Goal: Task Accomplishment & Management: Manage account settings

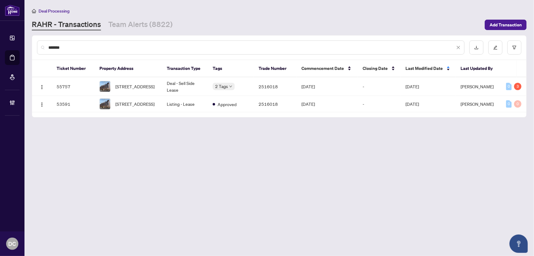
click at [153, 48] on input "*******" at bounding box center [251, 47] width 407 height 7
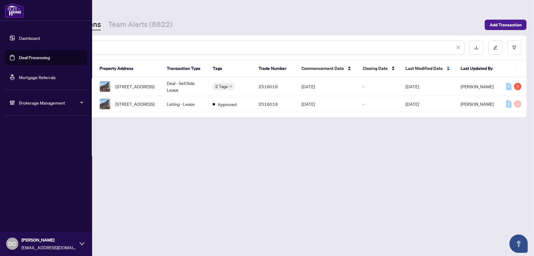
drag, startPoint x: 106, startPoint y: 46, endPoint x: 14, endPoint y: 44, distance: 91.6
click at [14, 44] on div "Dashboard Deal Processing Mortgage Referrals Brokerage Management DC [PERSON_NA…" at bounding box center [267, 128] width 534 height 256
paste input "text"
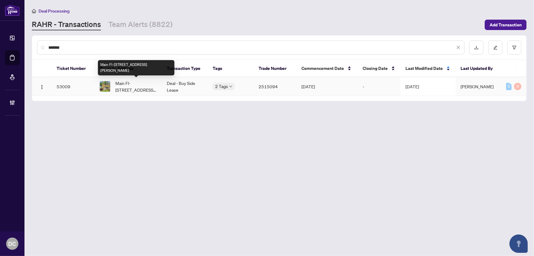
click at [137, 87] on span "Main Fl-[STREET_ADDRESS][PERSON_NAME]" at bounding box center [136, 86] width 42 height 13
click at [145, 87] on span "Main Fl-[STREET_ADDRESS][PERSON_NAME]" at bounding box center [136, 86] width 42 height 13
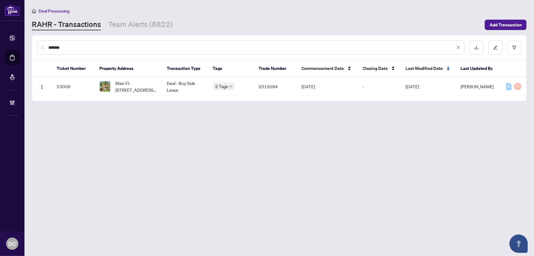
click at [105, 47] on input "*******" at bounding box center [251, 47] width 407 height 7
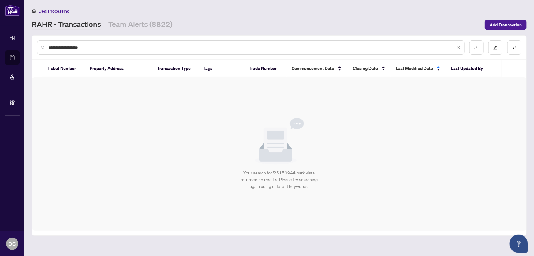
click at [68, 46] on input "**********" at bounding box center [251, 47] width 407 height 7
drag, startPoint x: 63, startPoint y: 47, endPoint x: 46, endPoint y: 47, distance: 17.2
click at [46, 47] on div "**********" at bounding box center [251, 47] width 428 height 14
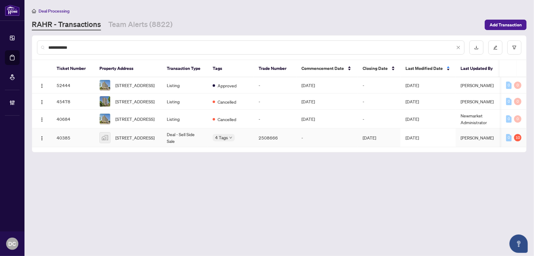
type input "**********"
click at [194, 138] on td "Deal - Sell Side Sale" at bounding box center [185, 137] width 46 height 19
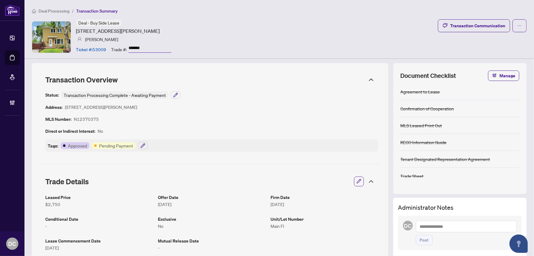
drag, startPoint x: 160, startPoint y: 45, endPoint x: 125, endPoint y: 46, distance: 35.5
click at [125, 46] on div "Trade #: *******" at bounding box center [141, 49] width 60 height 11
click at [174, 96] on icon "button" at bounding box center [175, 94] width 5 height 5
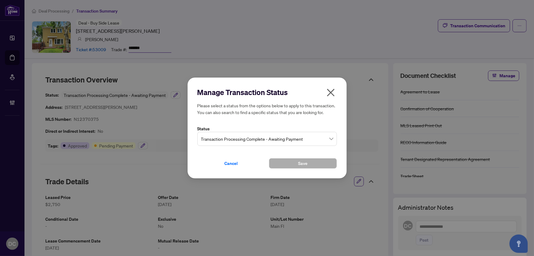
click at [278, 139] on span "Transaction Processing Complete - Awaiting Payment" at bounding box center [267, 139] width 132 height 12
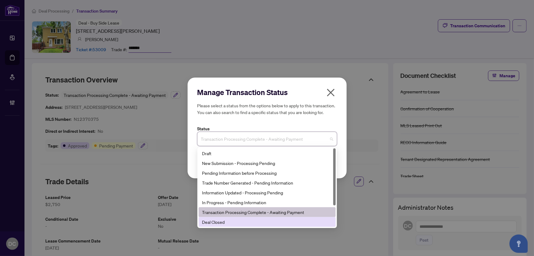
click at [219, 220] on div "Deal Closed" at bounding box center [267, 221] width 130 height 7
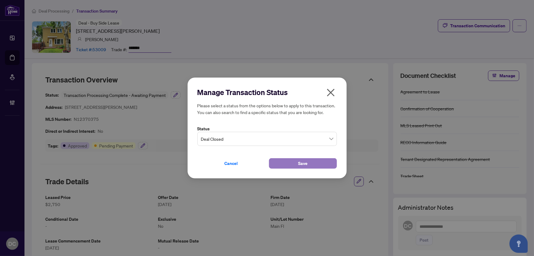
click at [289, 164] on button "Save" at bounding box center [303, 163] width 68 height 10
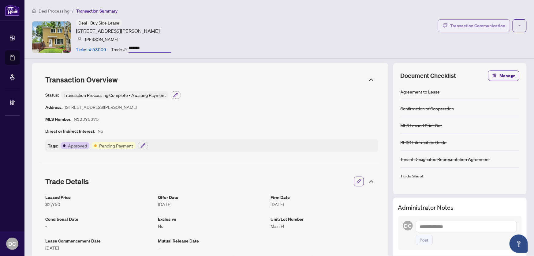
click at [488, 25] on div "Transaction Communication" at bounding box center [477, 26] width 55 height 10
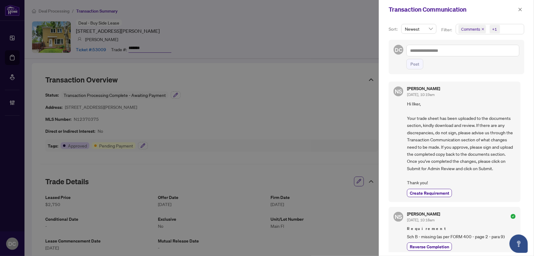
click at [521, 30] on span "Comments +1" at bounding box center [490, 29] width 68 height 10
click at [484, 149] on span "Hi Ilker, Your trade sheet has been uploaded to the documents section, kindly d…" at bounding box center [461, 143] width 109 height 86
click at [509, 29] on span "Comments +1" at bounding box center [490, 29] width 68 height 10
click at [472, 51] on span "Comments" at bounding box center [493, 54] width 55 height 7
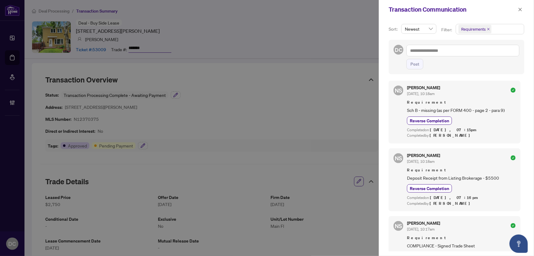
click at [517, 4] on div "Transaction Communication" at bounding box center [456, 9] width 155 height 19
click at [518, 8] on button "button" at bounding box center [521, 9] width 8 height 7
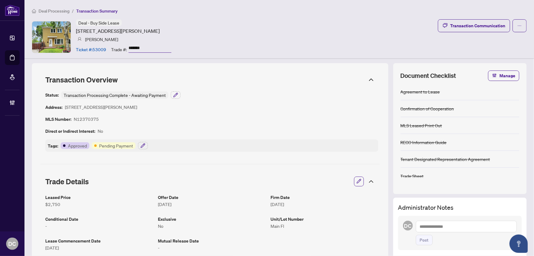
click at [370, 182] on icon at bounding box center [371, 181] width 7 height 7
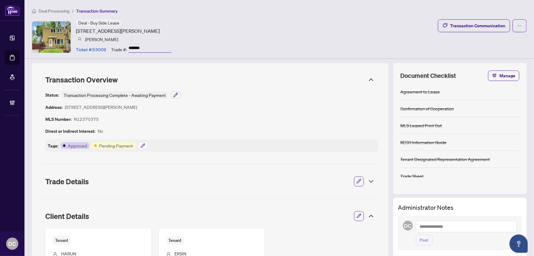
click at [139, 146] on button "button" at bounding box center [143, 145] width 10 height 7
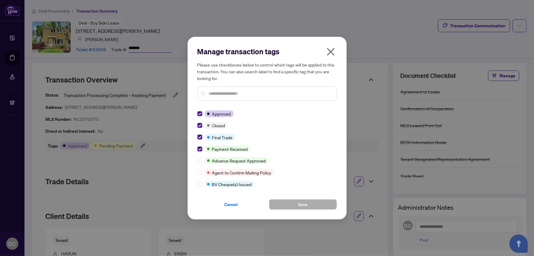
click at [332, 53] on icon "close" at bounding box center [331, 52] width 8 height 8
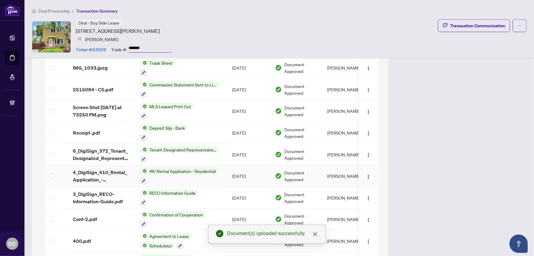
scroll to position [422, 0]
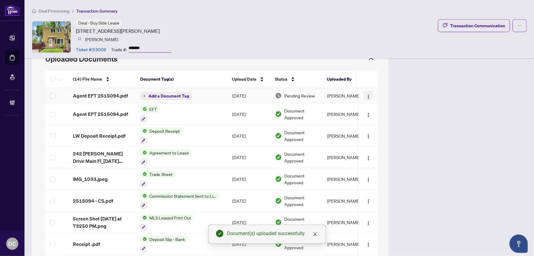
click at [366, 92] on span "button" at bounding box center [368, 95] width 5 height 7
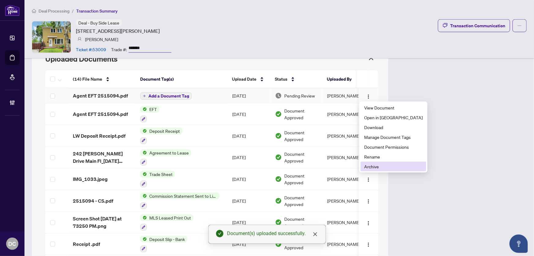
click at [385, 162] on li "Archive" at bounding box center [394, 166] width 66 height 10
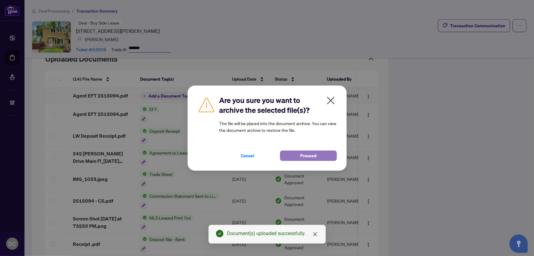
click at [313, 154] on span "Proceed" at bounding box center [308, 156] width 16 height 10
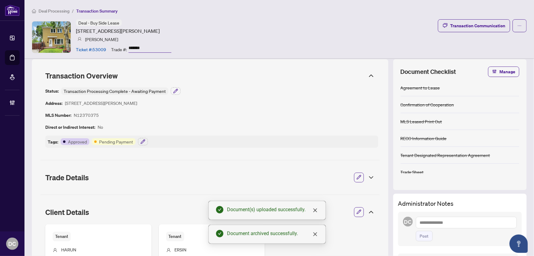
scroll to position [0, 0]
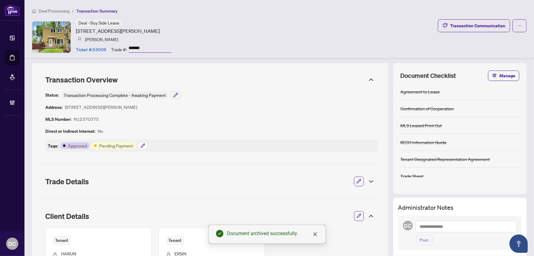
click at [143, 145] on icon "button" at bounding box center [143, 145] width 4 height 4
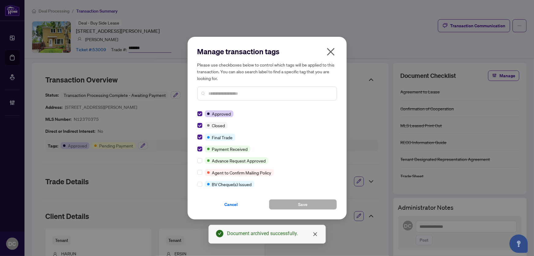
click at [330, 50] on icon "close" at bounding box center [331, 52] width 10 height 10
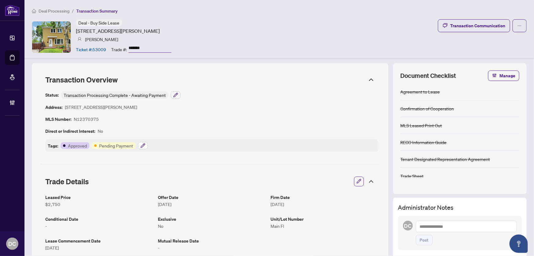
click at [144, 145] on icon "button" at bounding box center [143, 145] width 5 height 5
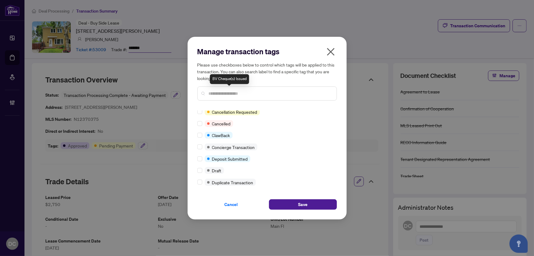
scroll to position [83, 0]
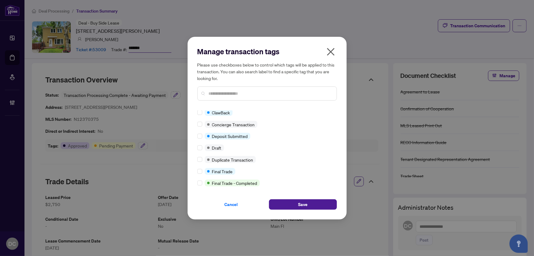
click at [236, 86] on div at bounding box center [268, 93] width 140 height 14
click at [236, 90] on input "text" at bounding box center [270, 93] width 123 height 7
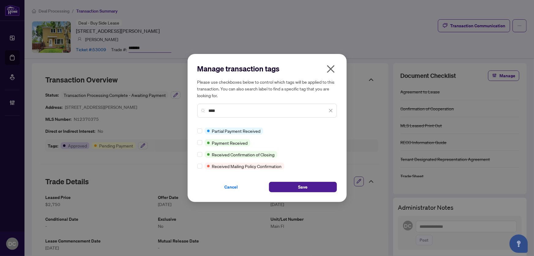
scroll to position [0, 0]
type input "****"
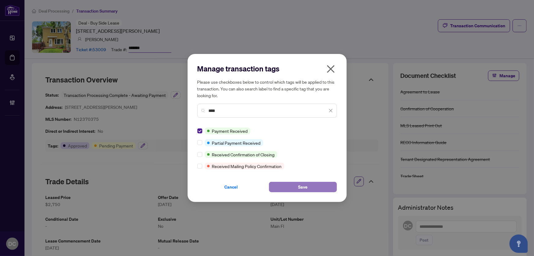
click at [306, 184] on span "Save" at bounding box center [302, 187] width 9 height 10
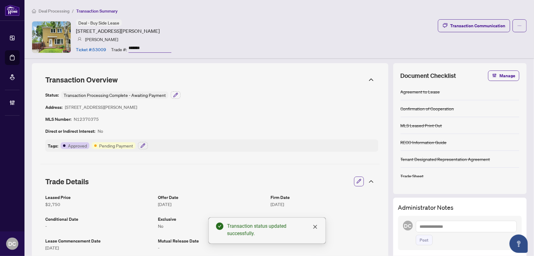
click at [164, 96] on div "Transaction Processing Complete - Awaiting Payment" at bounding box center [114, 94] width 107 height 7
click at [173, 96] on icon "button" at bounding box center [175, 94] width 5 height 5
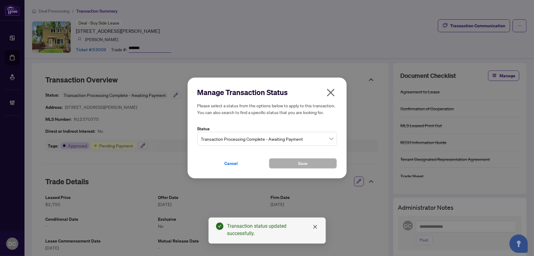
click at [261, 141] on span "Transaction Processing Complete - Awaiting Payment" at bounding box center [267, 139] width 132 height 12
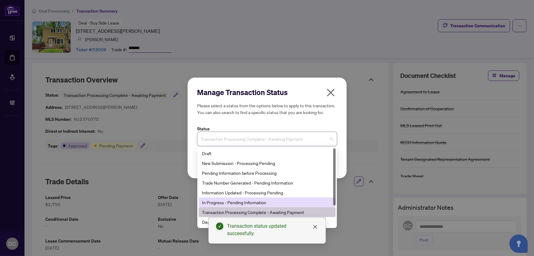
scroll to position [29, 0]
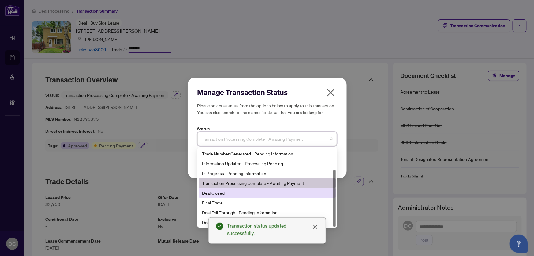
click at [256, 193] on div "Deal Closed" at bounding box center [267, 192] width 130 height 7
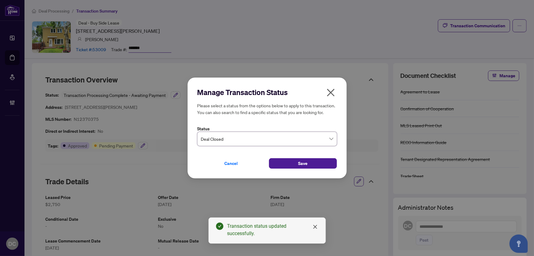
drag, startPoint x: 316, startPoint y: 227, endPoint x: 311, endPoint y: 197, distance: 30.2
click at [316, 227] on icon "close" at bounding box center [315, 226] width 5 height 5
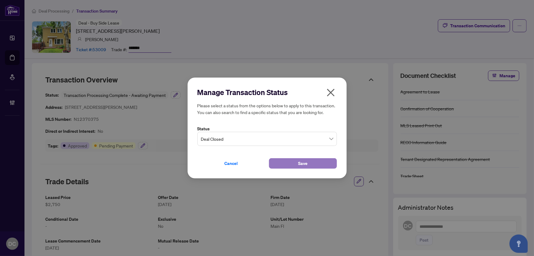
click at [311, 162] on button "Save" at bounding box center [303, 163] width 68 height 10
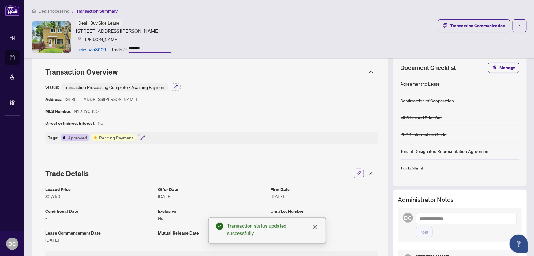
scroll to position [0, 0]
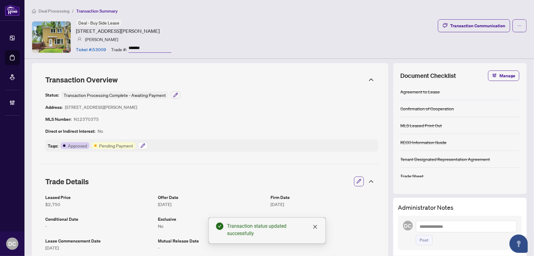
click at [147, 147] on button "button" at bounding box center [143, 145] width 10 height 7
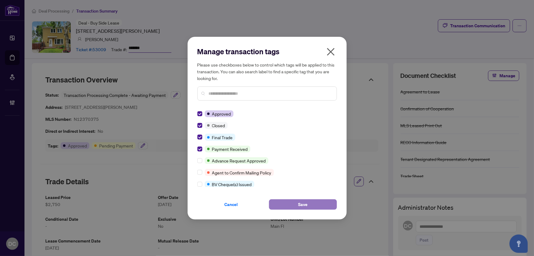
click at [274, 201] on button "Save" at bounding box center [303, 204] width 68 height 10
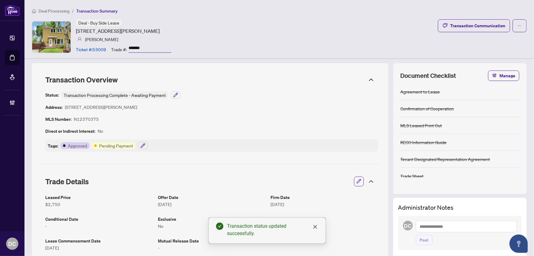
click at [370, 181] on icon at bounding box center [372, 181] width 4 height 2
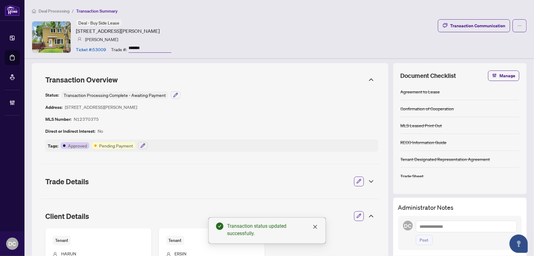
click at [368, 213] on icon at bounding box center [371, 215] width 7 height 7
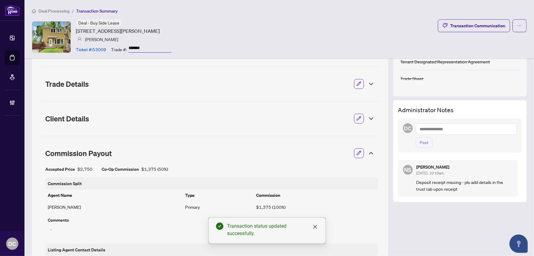
scroll to position [111, 0]
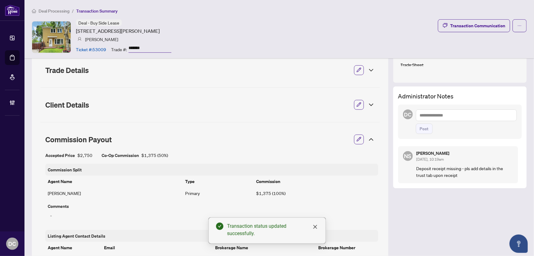
click at [370, 138] on icon at bounding box center [371, 139] width 7 height 7
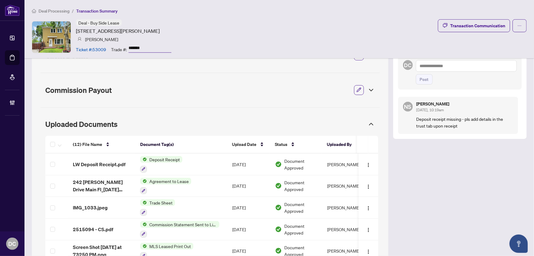
scroll to position [195, 0]
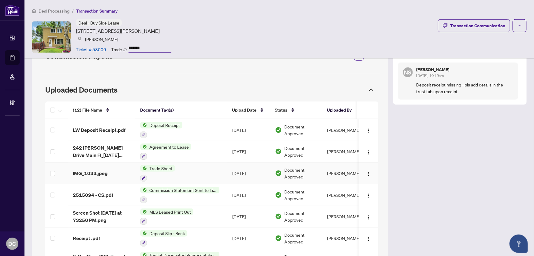
click at [194, 172] on td "Trade Sheet" at bounding box center [181, 173] width 92 height 22
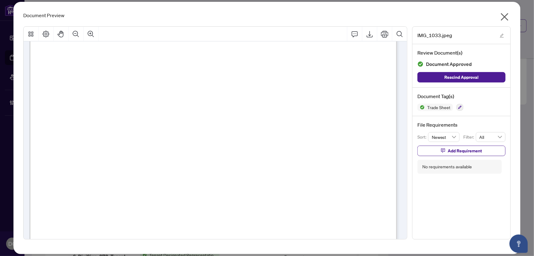
click at [505, 16] on icon "close" at bounding box center [505, 17] width 8 height 8
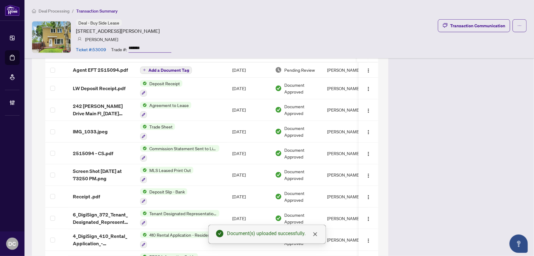
scroll to position [248, 0]
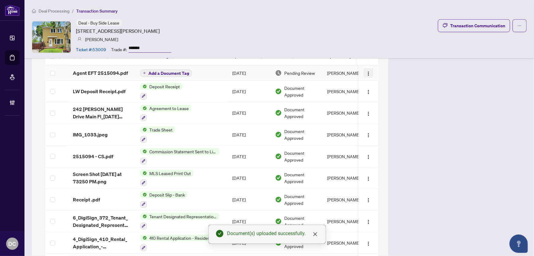
click at [366, 73] on img "button" at bounding box center [368, 73] width 5 height 5
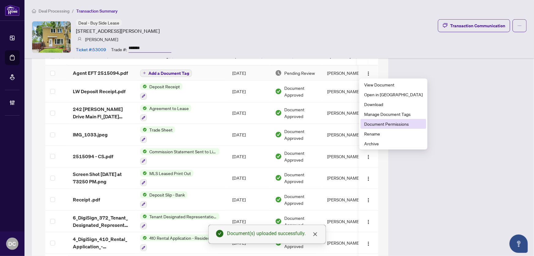
click at [390, 126] on span "Document Permissions" at bounding box center [393, 123] width 58 height 7
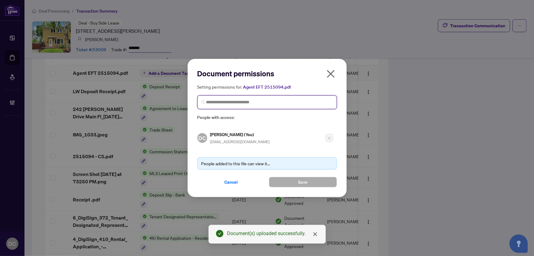
click at [248, 103] on input "search" at bounding box center [269, 102] width 127 height 6
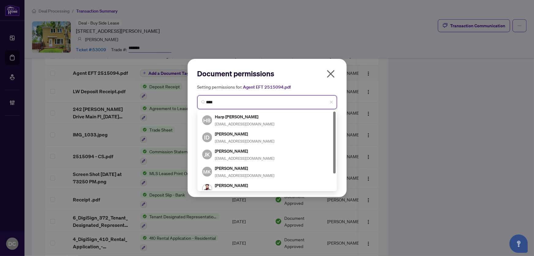
type input "*****"
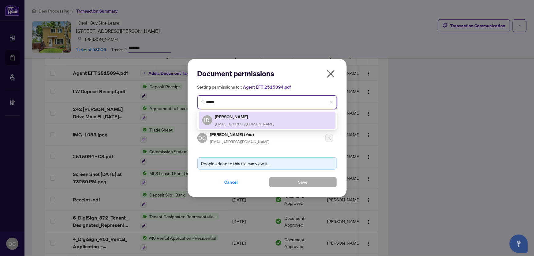
click at [253, 117] on h5 "Ilker Dagli" at bounding box center [245, 116] width 60 height 7
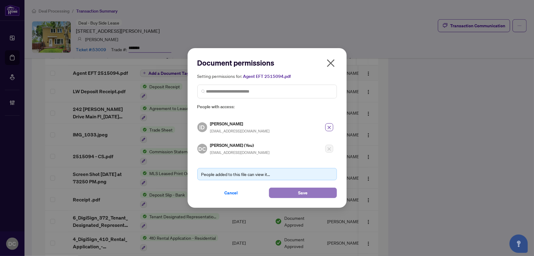
click at [295, 194] on button "Save" at bounding box center [303, 192] width 68 height 10
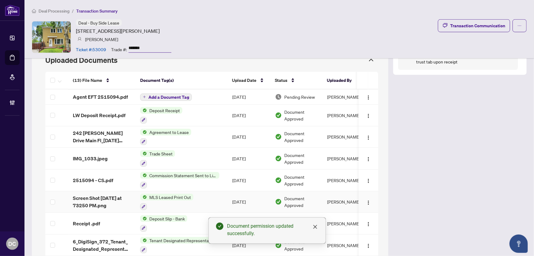
scroll to position [165, 0]
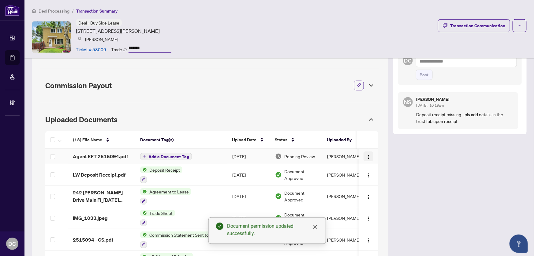
click at [366, 153] on span "button" at bounding box center [368, 156] width 5 height 7
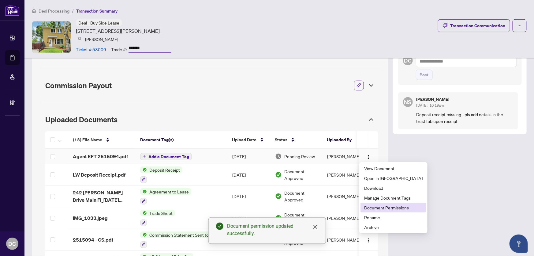
click at [378, 210] on span "Document Permissions" at bounding box center [393, 207] width 58 height 7
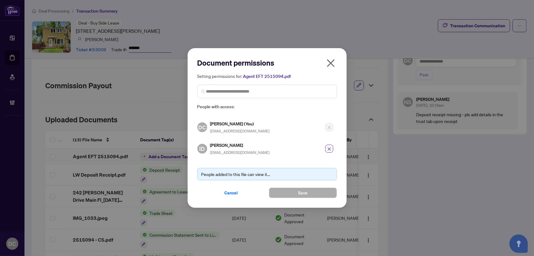
drag, startPoint x: 330, startPoint y: 64, endPoint x: 314, endPoint y: 62, distance: 15.8
click at [314, 62] on div "Document permissions Setting permissions for: Agent EFT 2515094.pdf 1880 ID Ilk…" at bounding box center [268, 128] width 140 height 140
click at [330, 65] on icon "close" at bounding box center [331, 63] width 8 height 8
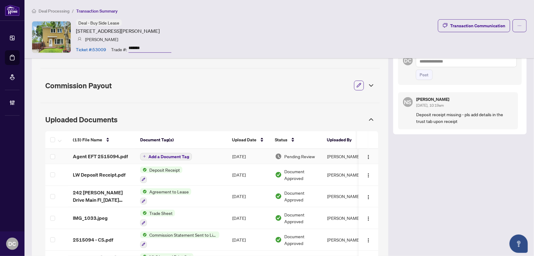
click at [144, 155] on icon "plus" at bounding box center [144, 156] width 3 height 3
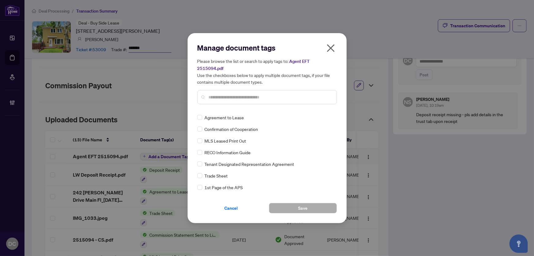
click at [247, 96] on input "text" at bounding box center [270, 97] width 123 height 7
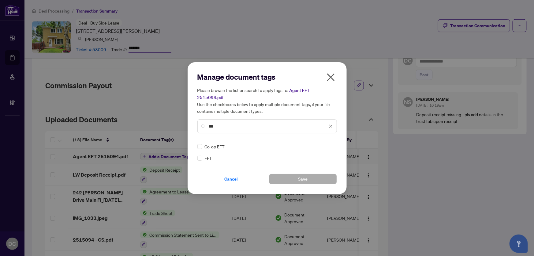
type input "***"
click at [329, 143] on div at bounding box center [328, 146] width 12 height 6
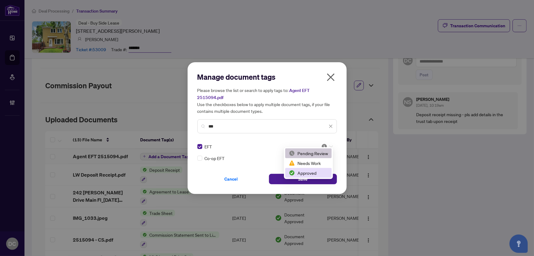
click at [312, 171] on div "Approved" at bounding box center [308, 172] width 39 height 7
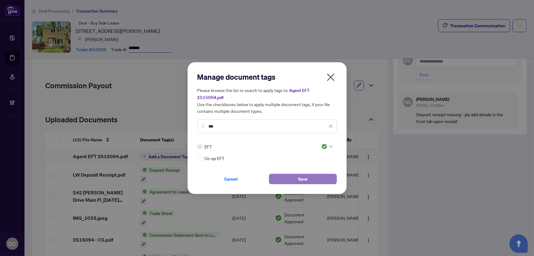
click at [312, 174] on button "Save" at bounding box center [303, 179] width 68 height 10
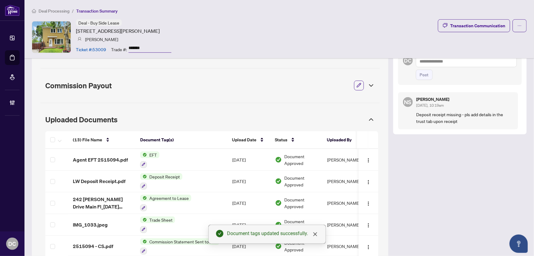
click at [441, 64] on textarea at bounding box center [466, 61] width 101 height 12
paste textarea "**********"
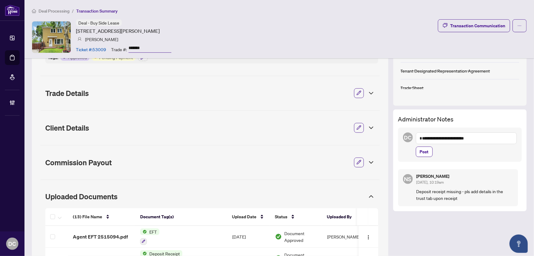
scroll to position [81, 0]
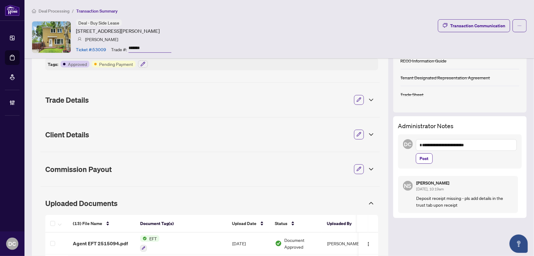
drag, startPoint x: 463, startPoint y: 144, endPoint x: 476, endPoint y: 146, distance: 13.3
click at [463, 144] on textarea "**********" at bounding box center [466, 145] width 101 height 12
type textarea "**********"
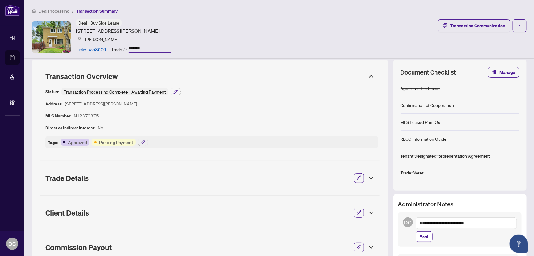
scroll to position [0, 0]
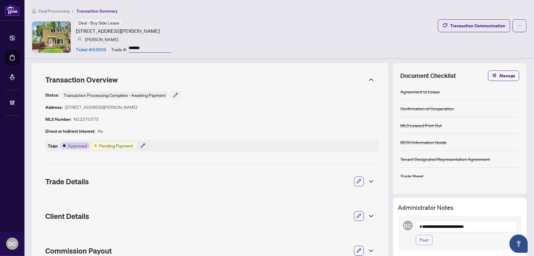
click at [416, 238] on button "Post" at bounding box center [424, 240] width 17 height 10
click at [141, 144] on icon "button" at bounding box center [143, 145] width 5 height 5
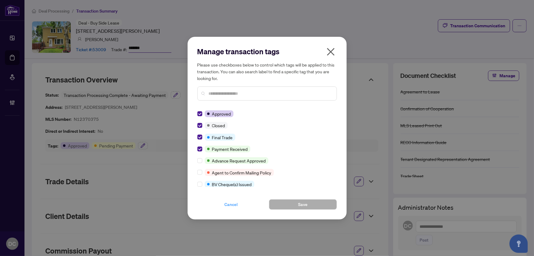
click at [228, 203] on span "Cancel" at bounding box center [231, 204] width 13 height 10
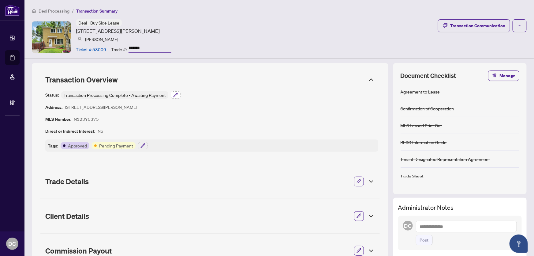
click at [178, 95] on button "button" at bounding box center [176, 94] width 10 height 7
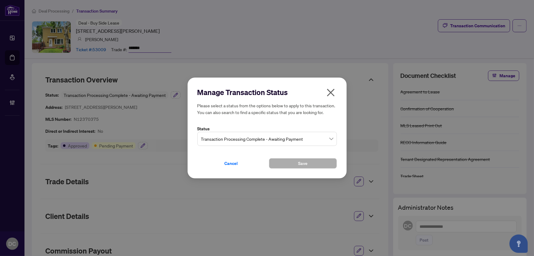
click at [266, 144] on span "Transaction Processing Complete - Awaiting Payment" at bounding box center [267, 139] width 132 height 12
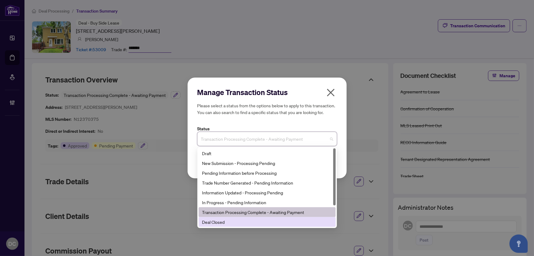
click at [245, 226] on div "Deal Closed" at bounding box center [267, 222] width 137 height 10
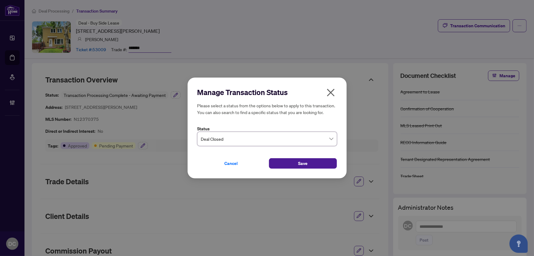
click at [301, 153] on div "Cancel Save" at bounding box center [268, 160] width 140 height 18
click at [303, 162] on span "Save" at bounding box center [302, 163] width 9 height 10
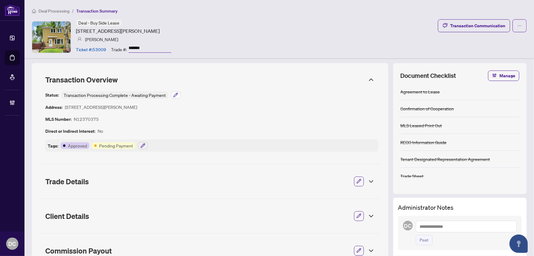
click at [175, 94] on icon "button" at bounding box center [175, 94] width 5 height 5
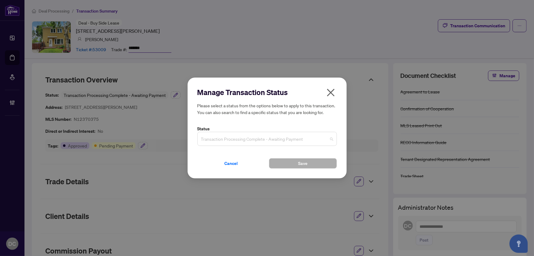
click at [313, 138] on span "Transaction Processing Complete - Awaiting Payment" at bounding box center [267, 139] width 132 height 12
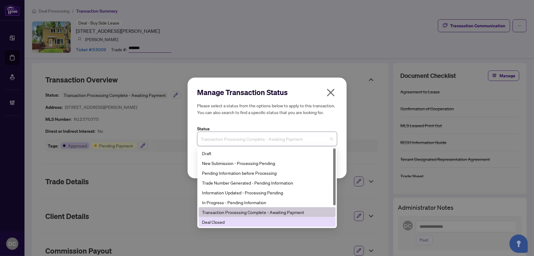
click at [234, 221] on div "Deal Closed" at bounding box center [267, 221] width 130 height 7
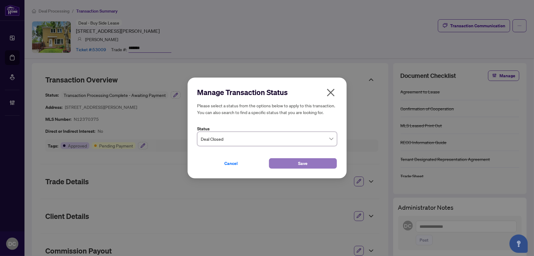
click at [279, 159] on button "Save" at bounding box center [303, 163] width 68 height 10
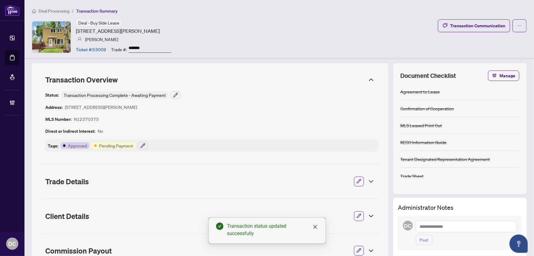
drag, startPoint x: 149, startPoint y: 48, endPoint x: 116, endPoint y: 45, distance: 32.9
click at [116, 45] on div "Trade #: *******" at bounding box center [141, 49] width 60 height 11
click at [61, 12] on span "Deal Processing" at bounding box center [54, 11] width 31 height 6
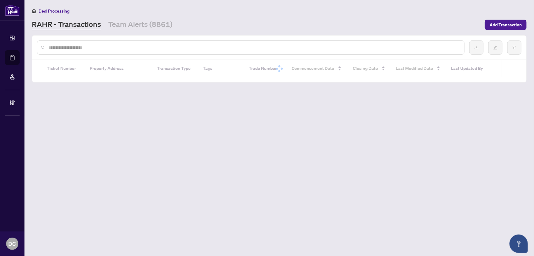
click at [115, 48] on input "text" at bounding box center [253, 47] width 411 height 7
paste input "*******"
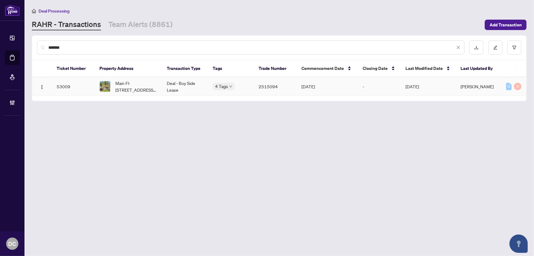
type input "*******"
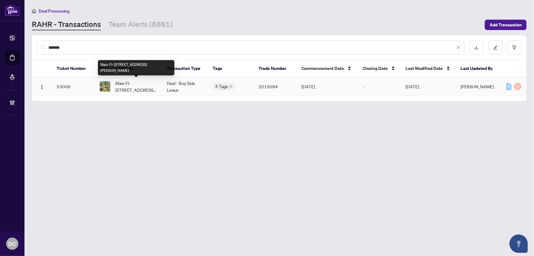
click at [134, 85] on span "Main Fl-242 Beechy Dr, Richmond Hill, Ontario L4C 2X7, Canada" at bounding box center [136, 86] width 42 height 13
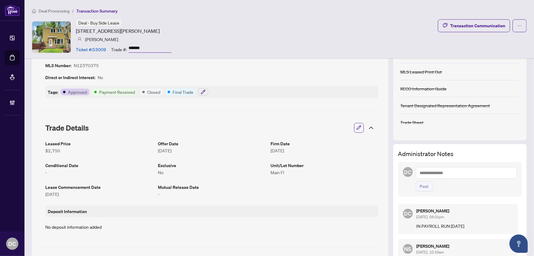
scroll to position [83, 0]
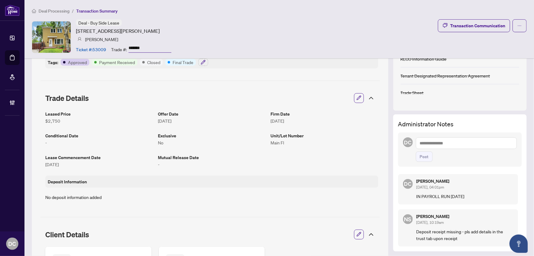
drag, startPoint x: 369, startPoint y: 98, endPoint x: 363, endPoint y: 92, distance: 9.3
click at [369, 97] on icon at bounding box center [371, 97] width 7 height 7
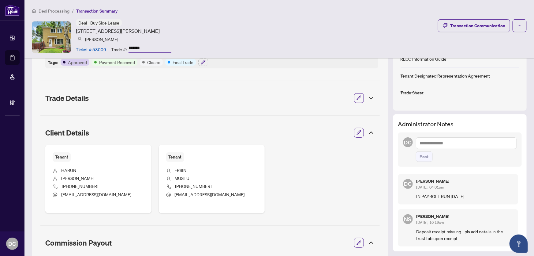
click at [370, 133] on icon at bounding box center [371, 132] width 7 height 7
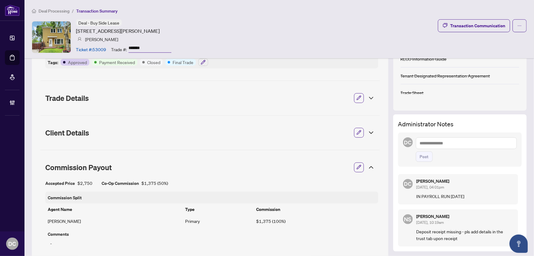
click at [370, 164] on icon at bounding box center [371, 167] width 7 height 7
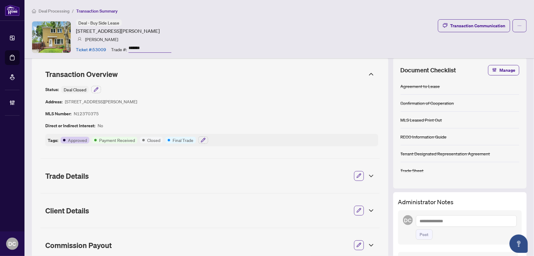
scroll to position [0, 0]
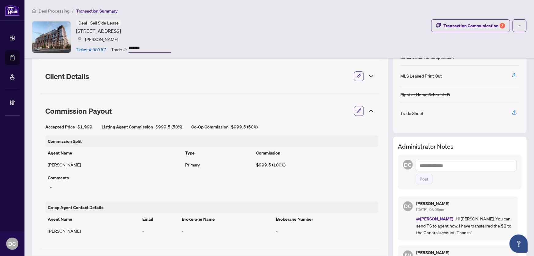
scroll to position [83, 0]
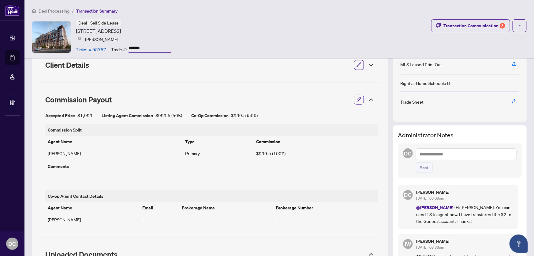
click at [369, 98] on icon at bounding box center [371, 99] width 7 height 7
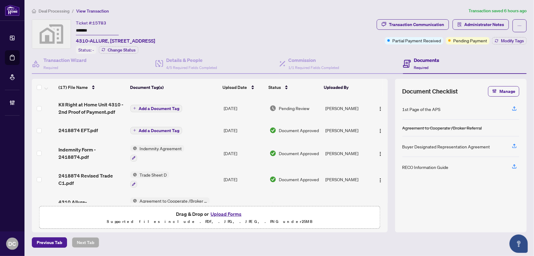
click at [57, 8] on span "Deal Processing" at bounding box center [54, 11] width 31 height 6
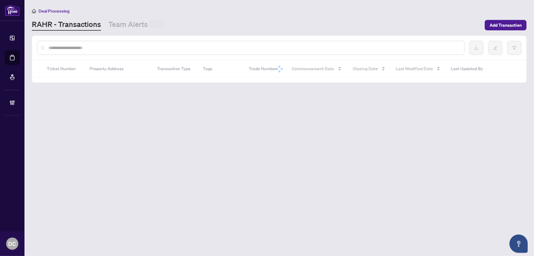
click at [82, 49] on input "text" at bounding box center [253, 47] width 411 height 7
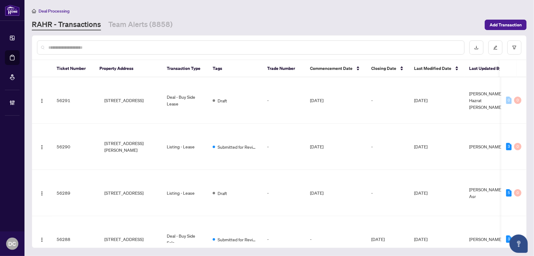
paste input "*******"
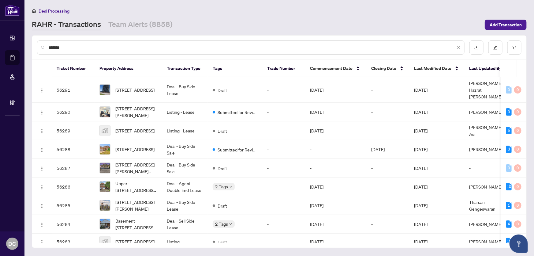
type input "*******"
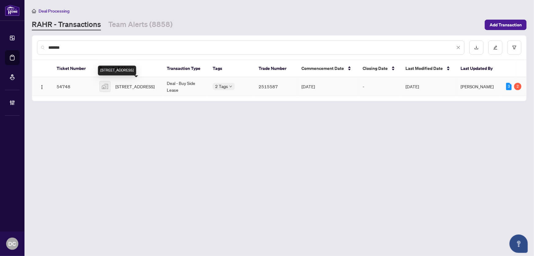
drag, startPoint x: 136, startPoint y: 89, endPoint x: 11, endPoint y: 89, distance: 125.3
click at [136, 89] on span "3538 Colonial Dr #16, Mississauga, Ontario L5L 0C1, Canada" at bounding box center [134, 86] width 39 height 7
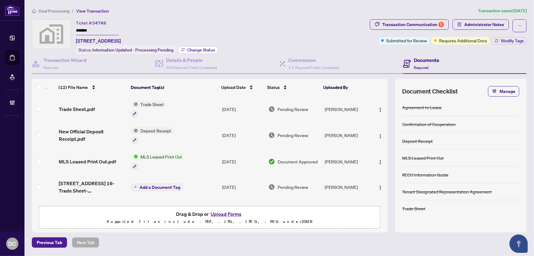
click at [201, 51] on span "Change Status" at bounding box center [201, 50] width 28 height 4
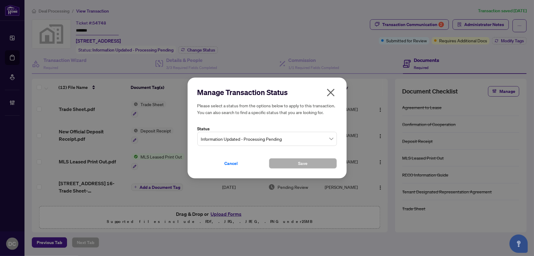
click at [293, 140] on span "Information Updated - Processing Pending" at bounding box center [267, 139] width 132 height 12
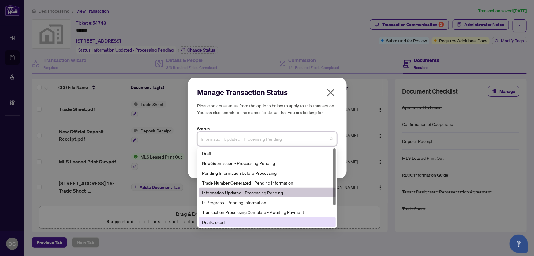
click at [239, 222] on div "Deal Closed" at bounding box center [267, 221] width 130 height 7
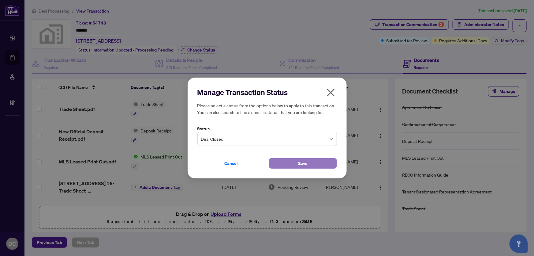
click at [279, 164] on button "Save" at bounding box center [303, 163] width 68 height 10
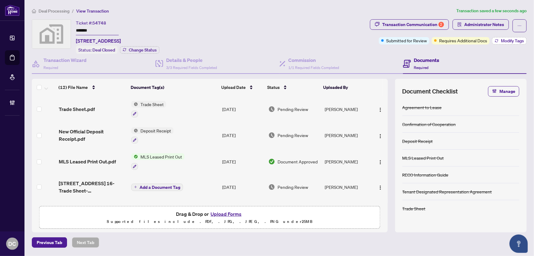
click at [503, 43] on button "Modify Tags" at bounding box center [509, 40] width 35 height 7
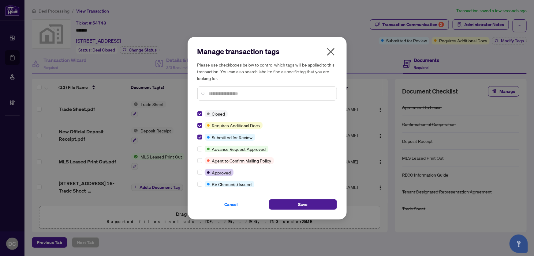
click at [236, 93] on input "text" at bounding box center [270, 93] width 123 height 7
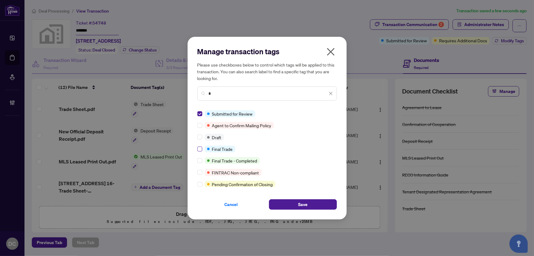
type input "*"
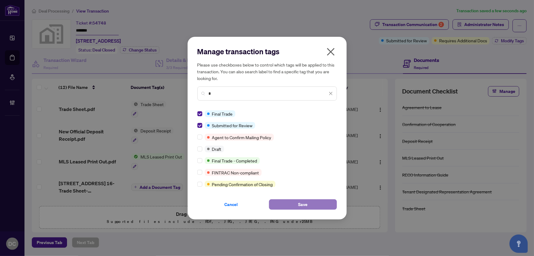
click at [304, 206] on span "Save" at bounding box center [302, 204] width 9 height 10
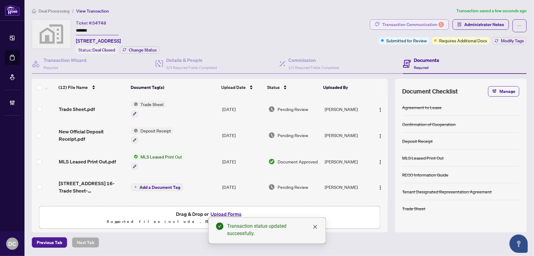
click at [407, 25] on div "Transaction Communication 2" at bounding box center [414, 25] width 62 height 10
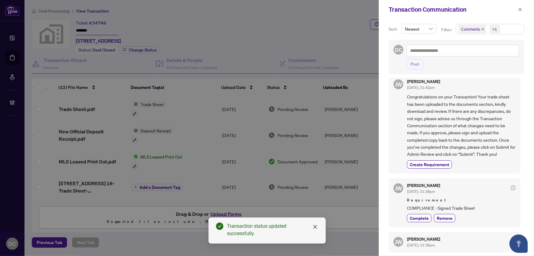
scroll to position [134, 0]
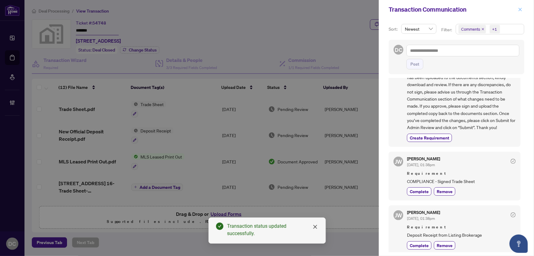
click at [521, 12] on span "button" at bounding box center [520, 10] width 4 height 10
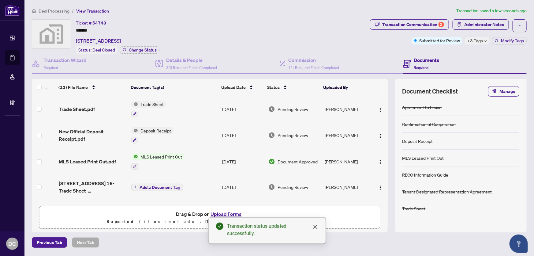
click at [209, 109] on td "Trade Sheet" at bounding box center [174, 109] width 91 height 26
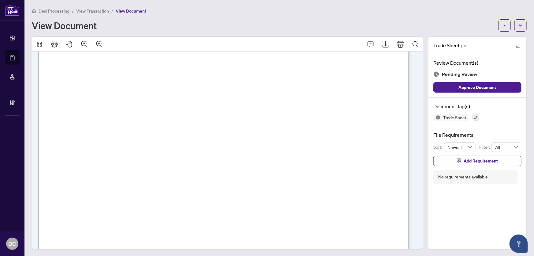
scroll to position [28, 0]
click at [519, 21] on span "button" at bounding box center [521, 26] width 4 height 10
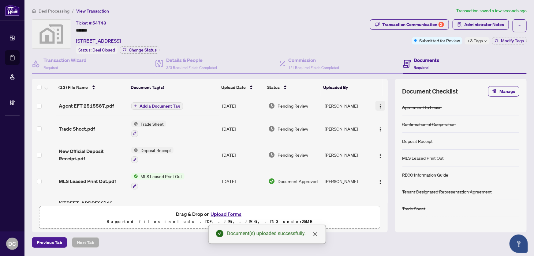
click at [378, 104] on img "button" at bounding box center [380, 106] width 5 height 5
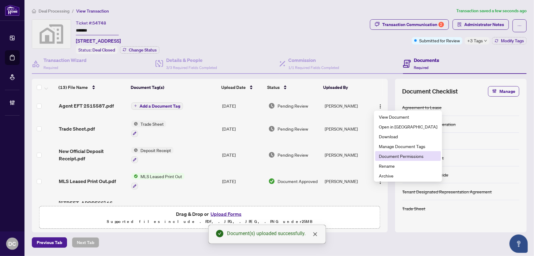
click at [408, 155] on span "Document Permissions" at bounding box center [408, 156] width 58 height 7
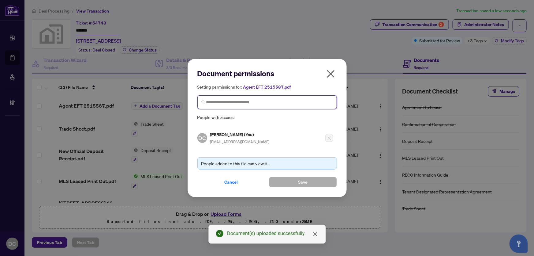
click at [293, 105] on input "search" at bounding box center [269, 102] width 127 height 6
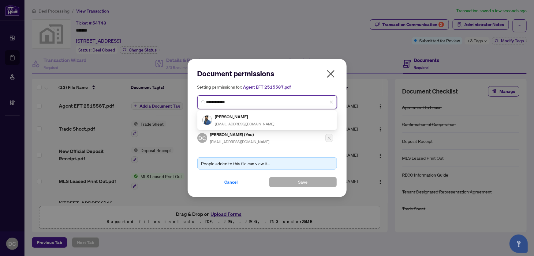
type input "**********"
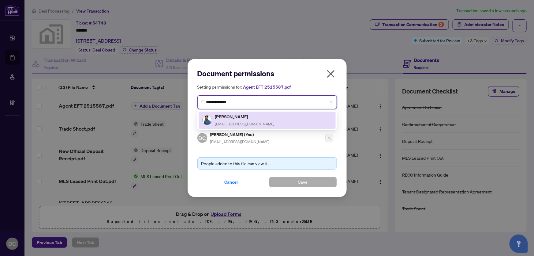
click at [288, 117] on div "Devinder Singh devinder499@gmail.com" at bounding box center [267, 120] width 130 height 14
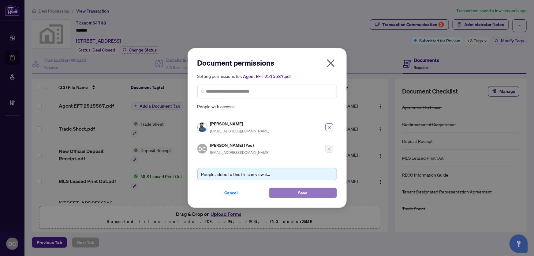
click at [288, 191] on button "Save" at bounding box center [303, 192] width 68 height 10
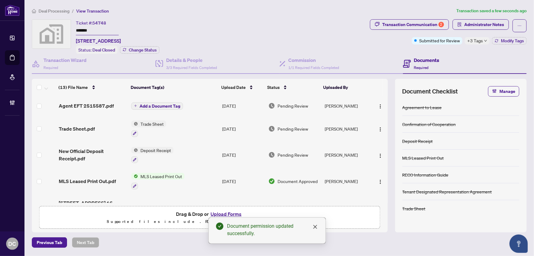
click at [480, 42] on span "+3 Tags" at bounding box center [476, 40] width 16 height 7
click at [453, 51] on div "Transaction Communication 2 Administrator Notes Submitted for Review +3 Tags Mo…" at bounding box center [448, 36] width 159 height 35
click at [474, 30] on span "Administrator Notes" at bounding box center [481, 25] width 56 height 13
click at [477, 27] on span "Administrator Notes" at bounding box center [485, 25] width 40 height 10
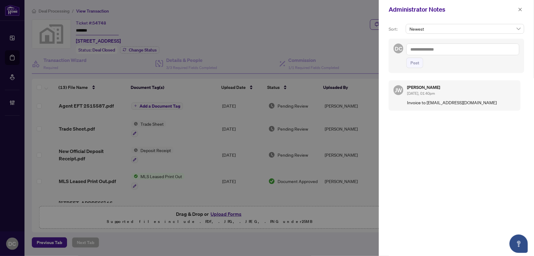
click at [440, 52] on textarea at bounding box center [463, 49] width 113 height 12
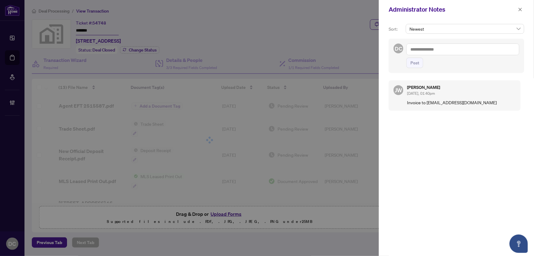
paste textarea "**********"
type textarea "**********"
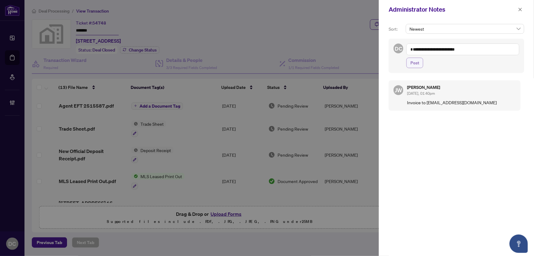
click at [419, 65] on span "Post" at bounding box center [415, 63] width 9 height 10
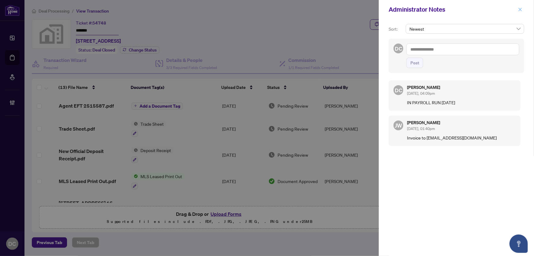
click at [520, 9] on icon "close" at bounding box center [520, 9] width 4 height 4
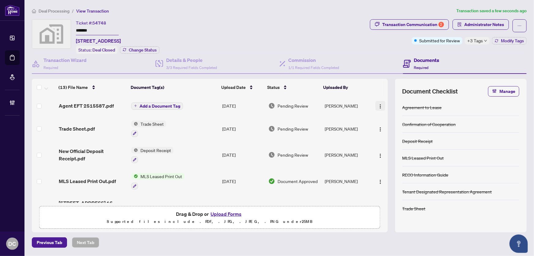
click at [381, 106] on img "button" at bounding box center [380, 106] width 5 height 5
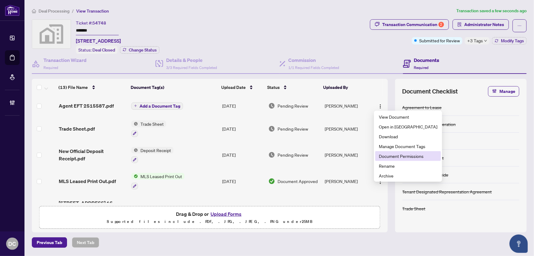
click at [384, 154] on span "Document Permissions" at bounding box center [408, 156] width 58 height 7
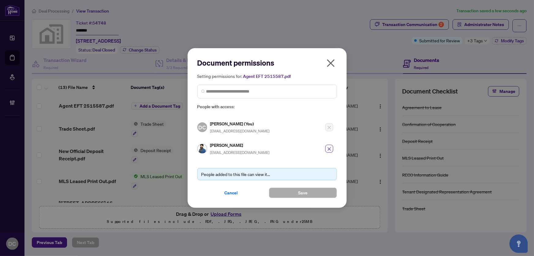
click at [334, 62] on icon "close" at bounding box center [331, 63] width 10 height 10
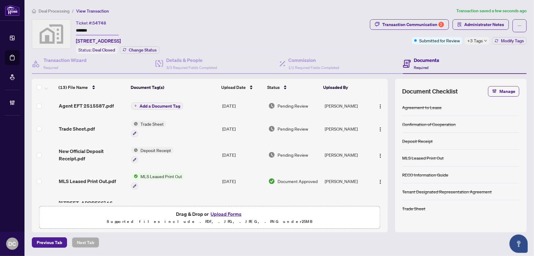
click at [486, 42] on div "+3 Tags" at bounding box center [477, 40] width 25 height 7
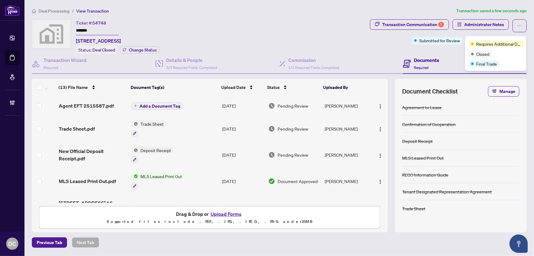
click at [447, 51] on div "Transaction Communication 2 Administrator Notes Submitted for Review +3 Tags Mo…" at bounding box center [448, 36] width 159 height 35
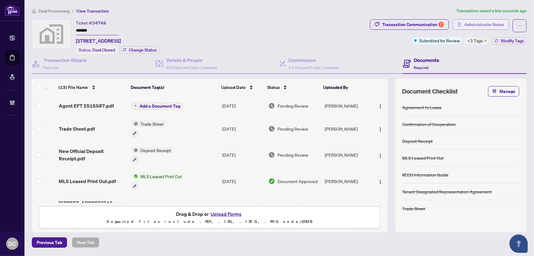
click at [472, 20] on span "Administrator Notes" at bounding box center [485, 25] width 40 height 10
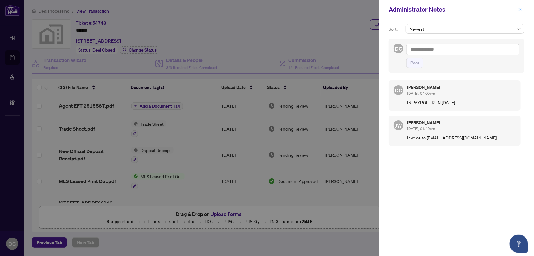
click at [520, 9] on icon "close" at bounding box center [520, 9] width 4 height 4
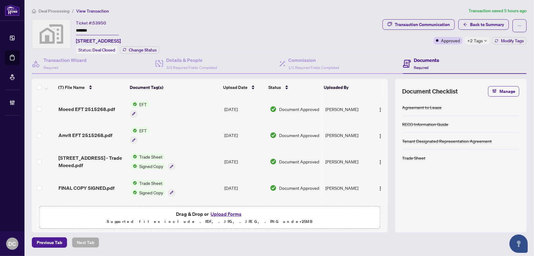
click at [476, 41] on span "+2 Tags" at bounding box center [476, 40] width 16 height 7
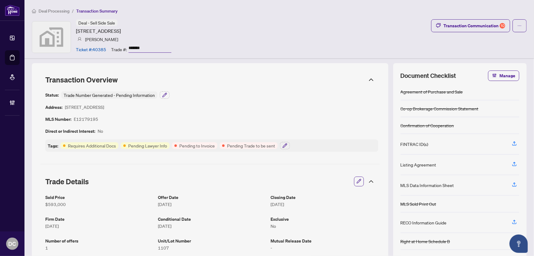
scroll to position [111, 0]
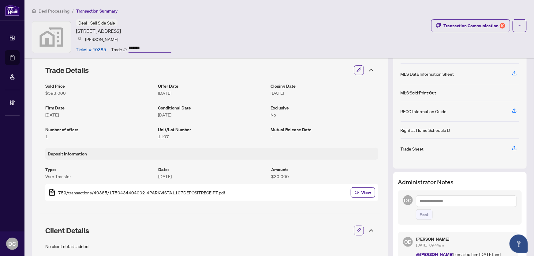
click at [369, 71] on icon at bounding box center [371, 69] width 7 height 7
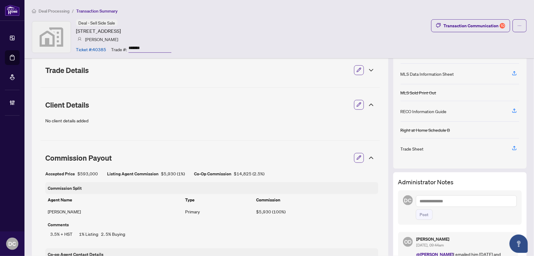
click at [370, 159] on icon at bounding box center [371, 157] width 7 height 7
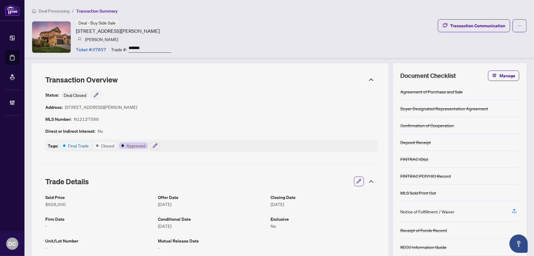
drag, startPoint x: 156, startPoint y: 47, endPoint x: 130, endPoint y: 58, distance: 28.3
click at [117, 47] on div "Trade #: *******" at bounding box center [141, 49] width 60 height 11
click at [370, 78] on icon at bounding box center [371, 79] width 7 height 7
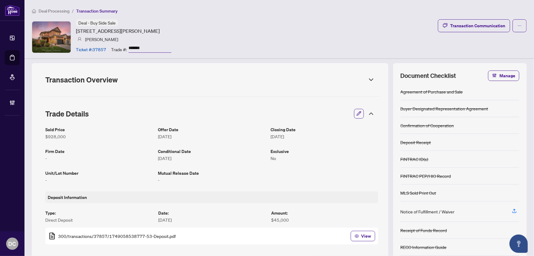
click at [368, 115] on icon at bounding box center [371, 113] width 7 height 7
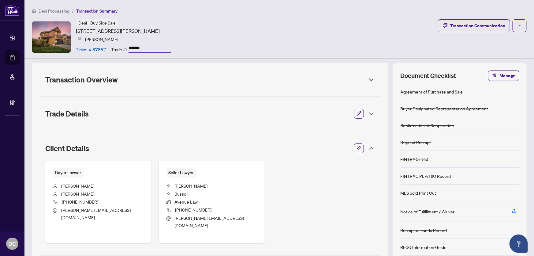
click at [370, 149] on icon at bounding box center [371, 148] width 7 height 7
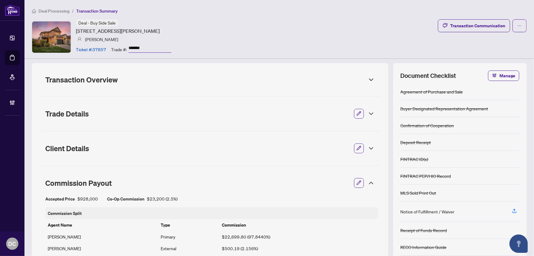
click at [368, 184] on icon at bounding box center [371, 182] width 7 height 7
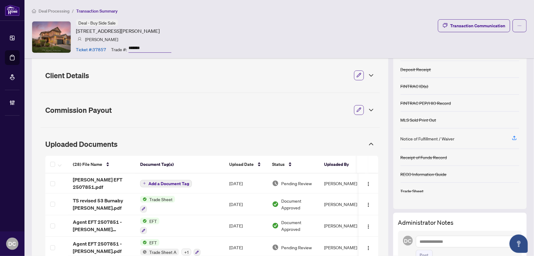
scroll to position [83, 0]
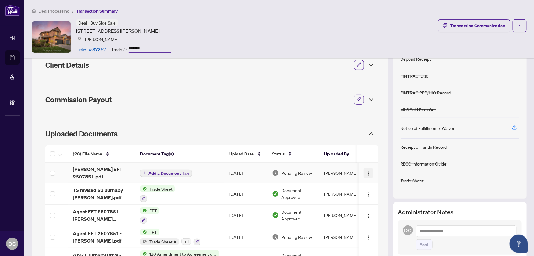
click at [366, 172] on img "button" at bounding box center [368, 173] width 5 height 5
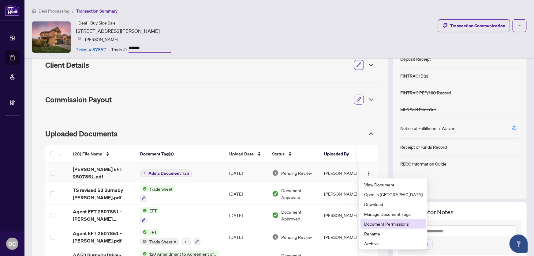
click at [368, 223] on span "Document Permissions" at bounding box center [393, 223] width 58 height 7
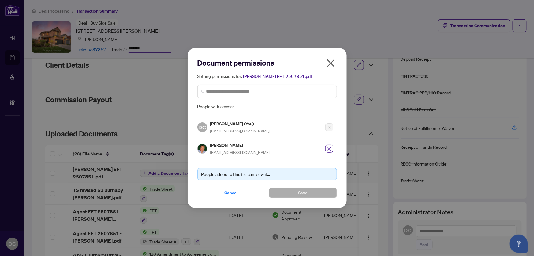
click at [333, 64] on icon "close" at bounding box center [331, 63] width 10 height 10
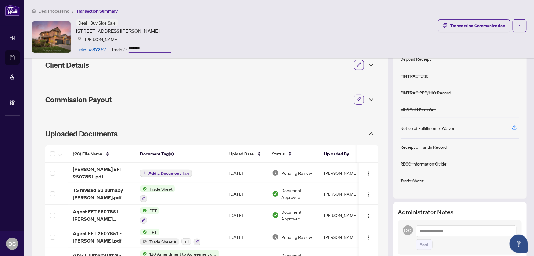
drag, startPoint x: 153, startPoint y: 49, endPoint x: 123, endPoint y: 49, distance: 30.0
click at [123, 49] on div "Trade #: *******" at bounding box center [141, 49] width 60 height 11
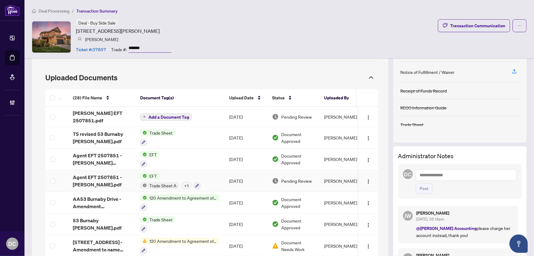
scroll to position [139, 0]
click at [482, 175] on textarea at bounding box center [466, 175] width 101 height 12
click at [472, 174] on textarea at bounding box center [466, 175] width 101 height 12
click at [466, 175] on textarea at bounding box center [466, 175] width 101 height 12
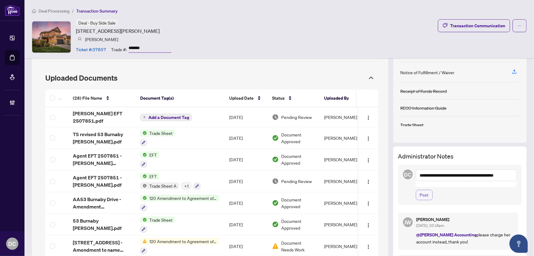
type textarea "**********"
click at [425, 190] on button "Post" at bounding box center [424, 195] width 17 height 10
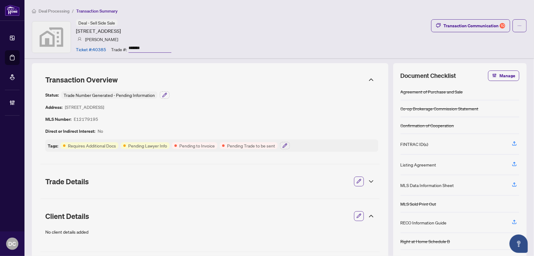
scroll to position [111, 0]
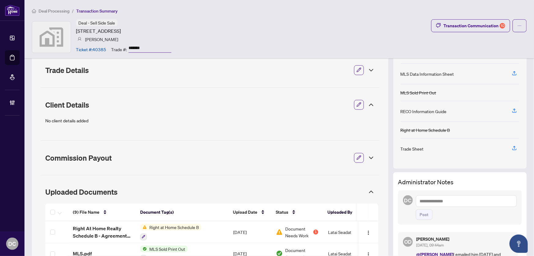
drag, startPoint x: 154, startPoint y: 49, endPoint x: 114, endPoint y: 47, distance: 40.1
click at [114, 47] on div "Trade #: *******" at bounding box center [141, 49] width 60 height 11
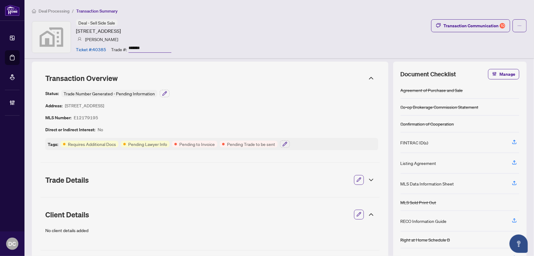
scroll to position [0, 0]
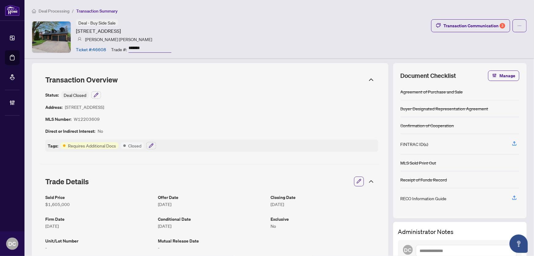
scroll to position [83, 0]
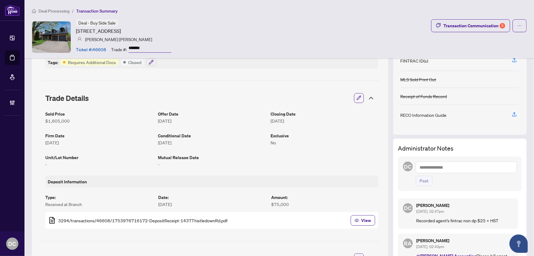
drag, startPoint x: 160, startPoint y: 47, endPoint x: 116, endPoint y: 56, distance: 44.7
click at [102, 45] on div "Ticket #: 46608 Trade #: *******" at bounding box center [124, 49] width 96 height 11
click at [481, 24] on div "Transaction Communication 3" at bounding box center [475, 26] width 62 height 10
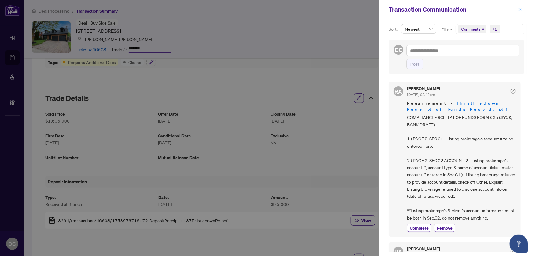
click at [522, 10] on icon "close" at bounding box center [520, 9] width 4 height 4
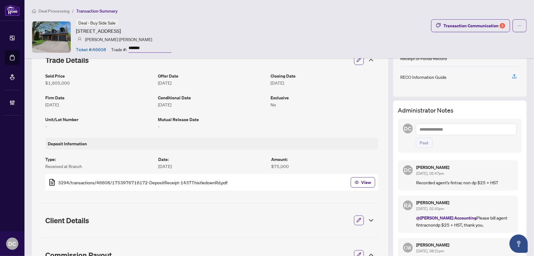
scroll to position [195, 0]
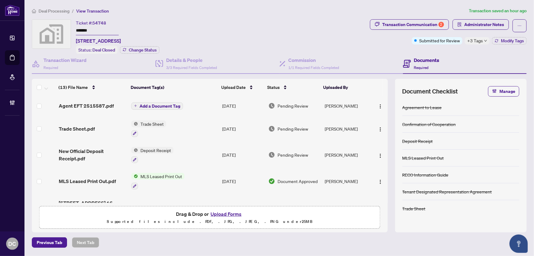
drag, startPoint x: 53, startPoint y: 9, endPoint x: 225, endPoint y: 29, distance: 172.7
click at [225, 29] on div "Deal Processing / View Transaction Transaction saved an hour ago Ticket #: 5474…" at bounding box center [279, 127] width 500 height 240
click at [252, 24] on div "Ticket #: 54748 ******* [STREET_ADDRESS] Status: Deal Closed Change Status" at bounding box center [200, 36] width 336 height 35
click at [378, 104] on img "button" at bounding box center [380, 106] width 5 height 5
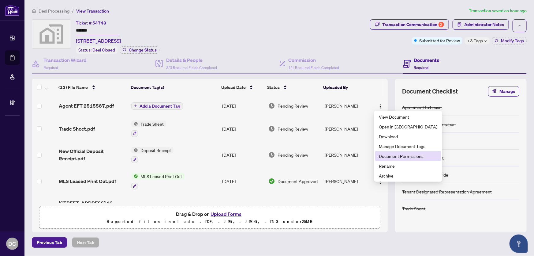
click at [386, 157] on span "Document Permissions" at bounding box center [408, 156] width 58 height 7
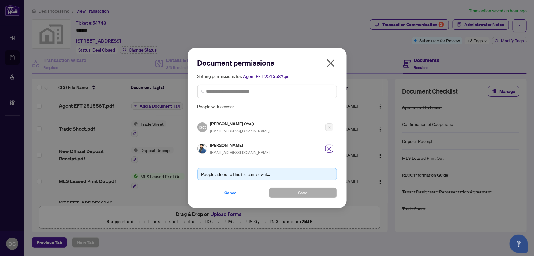
click at [327, 63] on icon "close" at bounding box center [331, 63] width 10 height 10
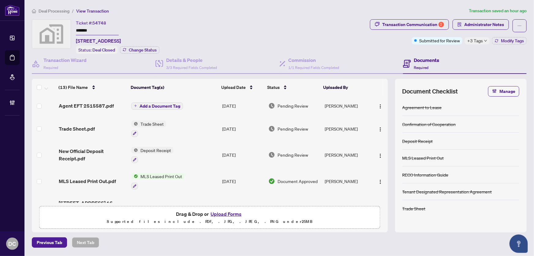
click at [50, 9] on span "Deal Processing" at bounding box center [54, 11] width 31 height 6
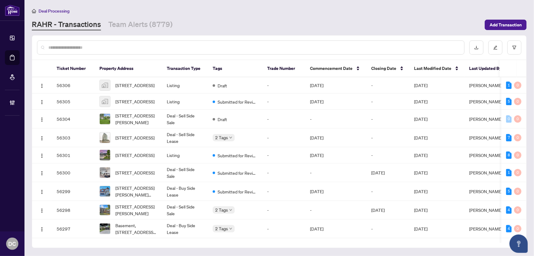
click at [209, 48] on input "text" at bounding box center [253, 47] width 411 height 7
paste input "*******"
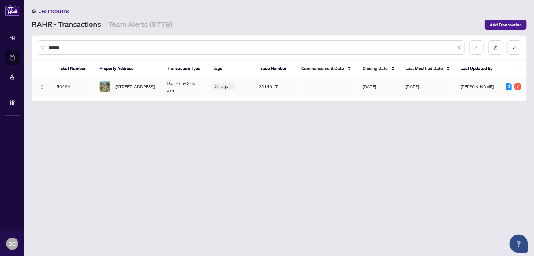
type input "*******"
click at [125, 83] on span "2474 Bay Rd, Champlain, Ontario K0B 1K0, Canada" at bounding box center [134, 86] width 39 height 7
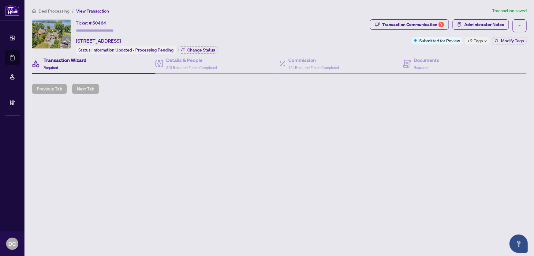
type input "*******"
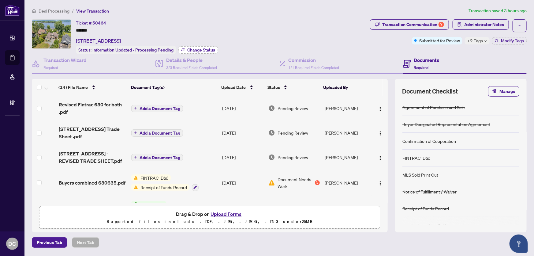
click at [195, 48] on span "Change Status" at bounding box center [201, 50] width 28 height 4
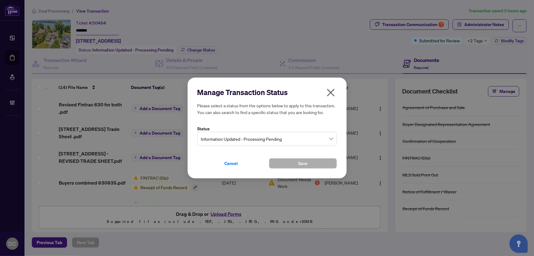
click at [303, 133] on span "Information Updated - Processing Pending" at bounding box center [267, 139] width 132 height 12
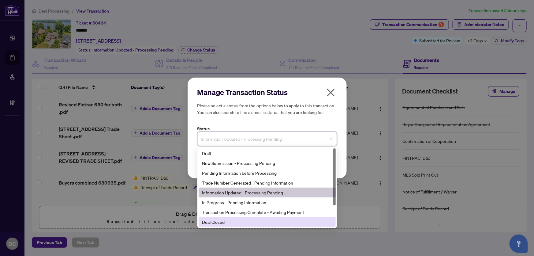
click at [244, 221] on div "Deal Closed" at bounding box center [267, 221] width 130 height 7
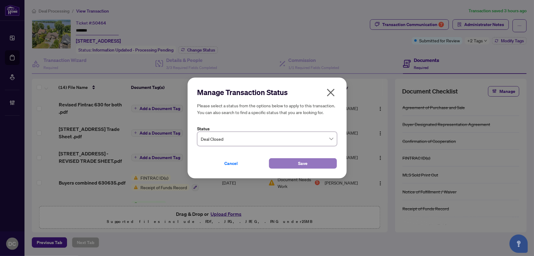
click at [291, 163] on button "Save" at bounding box center [303, 163] width 68 height 10
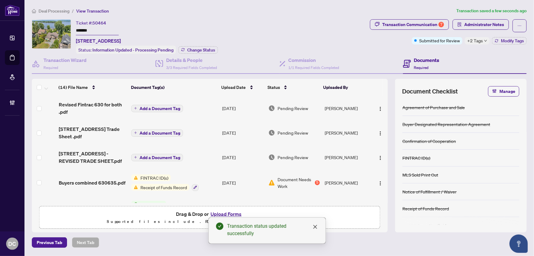
click at [482, 42] on span "+2 Tags" at bounding box center [476, 40] width 16 height 7
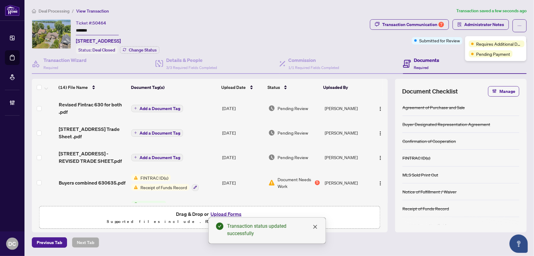
click at [452, 54] on div "Documents Required" at bounding box center [465, 64] width 124 height 20
click at [503, 40] on span "Modify Tags" at bounding box center [512, 41] width 23 height 4
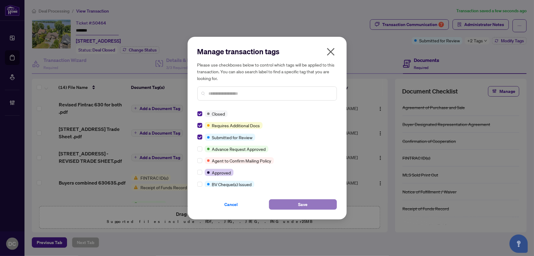
click at [300, 204] on span "Save" at bounding box center [302, 204] width 9 height 10
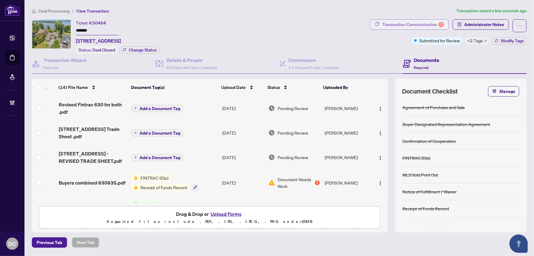
click at [401, 26] on div "Transaction Communication 7" at bounding box center [414, 25] width 62 height 10
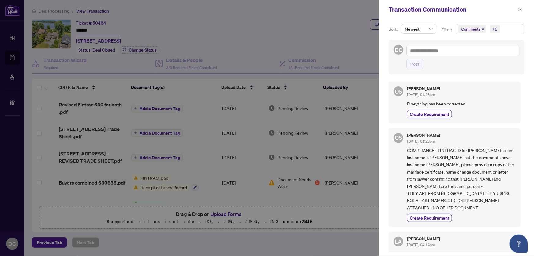
click at [503, 29] on span "Comments +1" at bounding box center [490, 29] width 68 height 10
click at [478, 56] on span "Comments" at bounding box center [478, 55] width 21 height 6
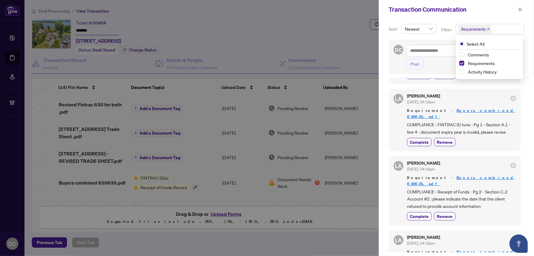
scroll to position [55, 0]
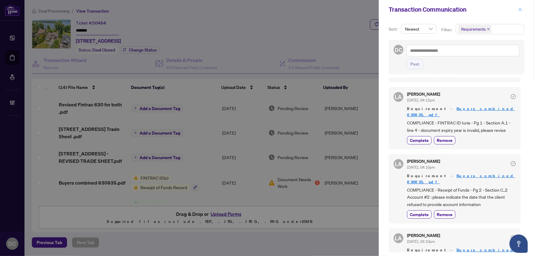
click at [519, 7] on icon "close" at bounding box center [520, 9] width 4 height 4
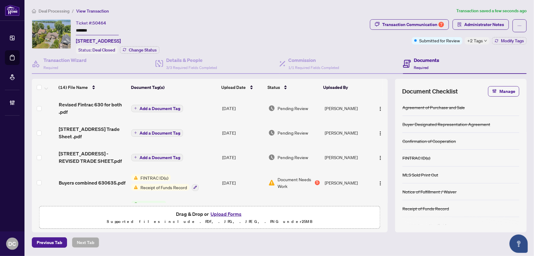
click at [481, 39] on span "+2 Tags" at bounding box center [476, 40] width 16 height 7
click at [450, 51] on div "Transaction Communication 7 Administrator Notes Submitted for Review +2 Tags Mo…" at bounding box center [448, 36] width 159 height 35
click at [495, 43] on button "Modify Tags" at bounding box center [509, 40] width 35 height 7
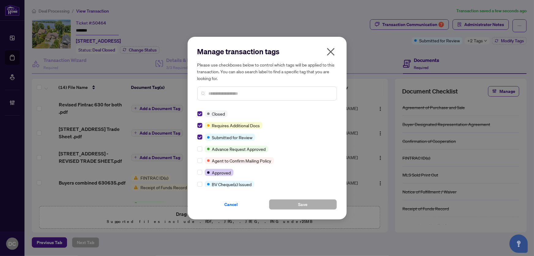
click at [254, 87] on div at bounding box center [268, 93] width 140 height 14
click at [253, 94] on input "text" at bounding box center [270, 93] width 123 height 7
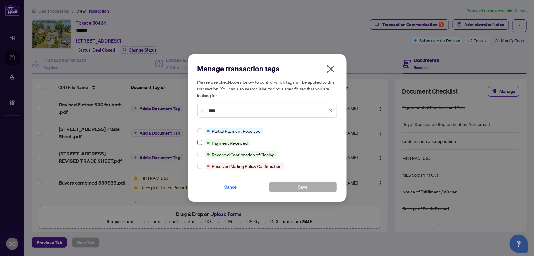
type input "****"
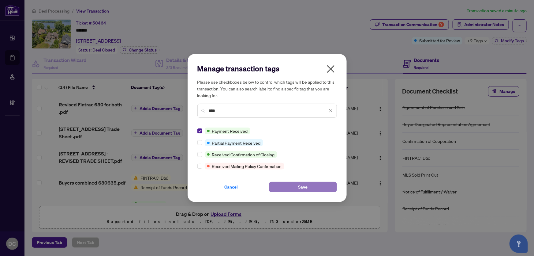
click at [295, 188] on button "Save" at bounding box center [303, 187] width 68 height 10
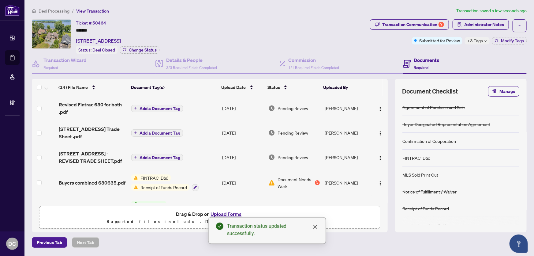
click at [61, 10] on span "Deal Processing" at bounding box center [54, 11] width 31 height 6
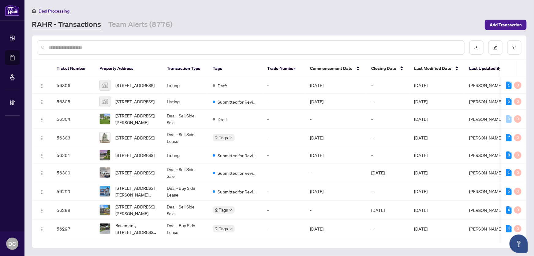
drag, startPoint x: 71, startPoint y: 40, endPoint x: 72, endPoint y: 43, distance: 3.6
click at [71, 40] on div at bounding box center [251, 47] width 428 height 14
click at [73, 45] on input "text" at bounding box center [253, 47] width 411 height 7
paste input "*******"
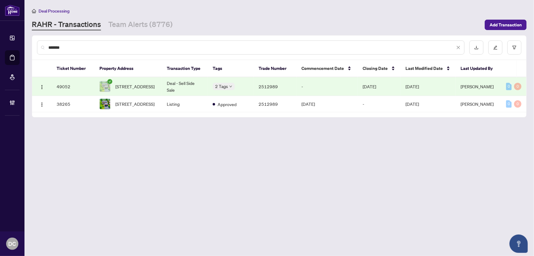
type input "*******"
click at [155, 83] on span "70 De Rose Ave, Caledon, Ontario L7E 1A8, Canada" at bounding box center [134, 86] width 39 height 7
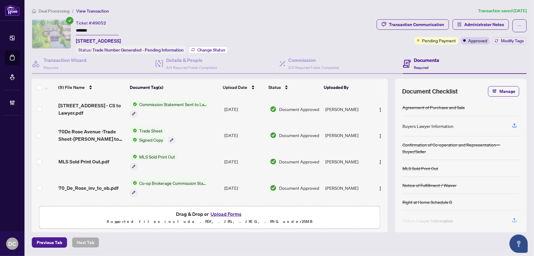
click at [219, 48] on span "Change Status" at bounding box center [212, 50] width 28 height 4
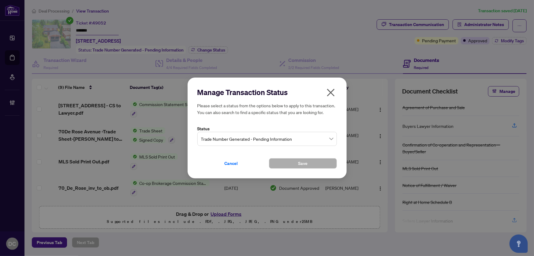
click at [307, 131] on label "Status" at bounding box center [268, 128] width 140 height 7
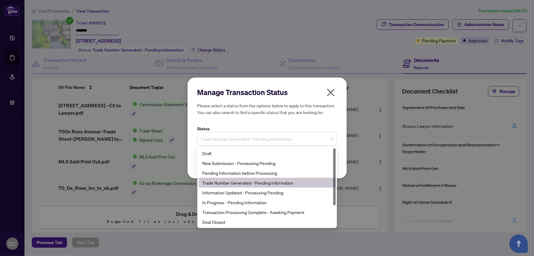
click at [303, 139] on span "Trade Number Generated - Pending Information" at bounding box center [267, 139] width 132 height 12
click at [227, 224] on div "Deal Closed" at bounding box center [267, 221] width 130 height 7
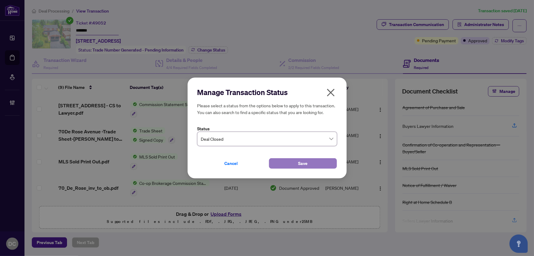
drag, startPoint x: 295, startPoint y: 165, endPoint x: 287, endPoint y: 163, distance: 7.7
click at [294, 165] on button "Save" at bounding box center [303, 163] width 68 height 10
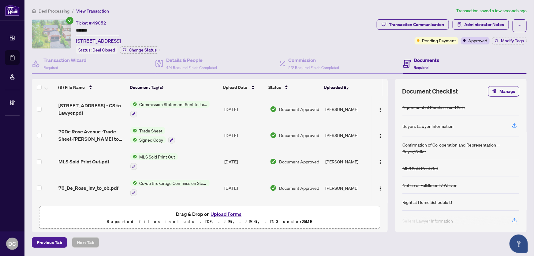
click at [209, 181] on td "Co-op Brokerage Commission Statement" at bounding box center [175, 188] width 94 height 26
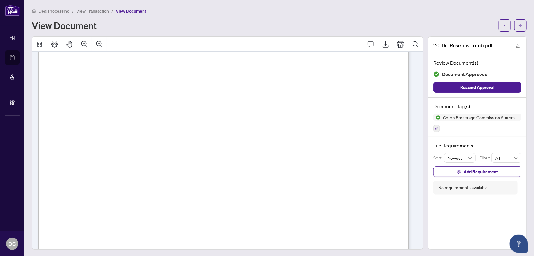
scroll to position [195, 0]
click at [519, 25] on icon "arrow-left" at bounding box center [521, 25] width 4 height 4
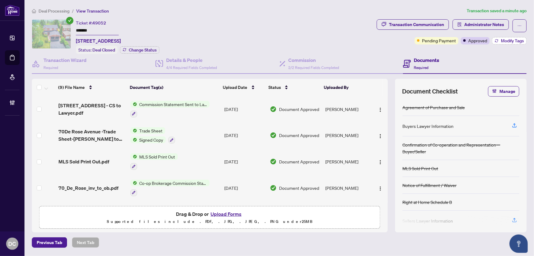
click at [500, 40] on button "Modify Tags" at bounding box center [509, 40] width 35 height 7
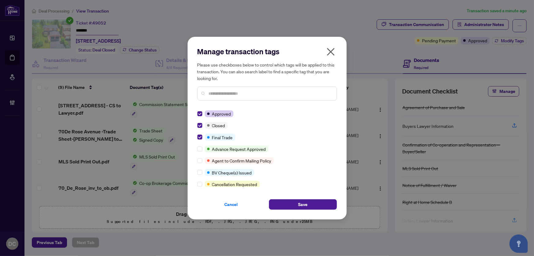
click at [288, 198] on div "Cancel Save" at bounding box center [268, 201] width 140 height 18
click at [288, 203] on button "Save" at bounding box center [303, 204] width 68 height 10
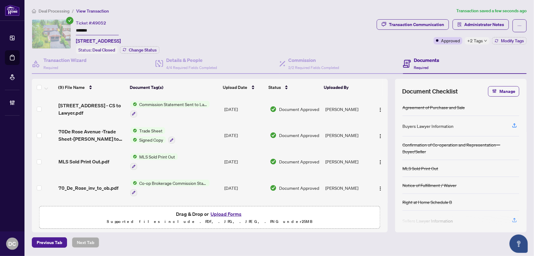
click at [482, 43] on span "+2 Tags" at bounding box center [476, 40] width 16 height 7
click at [445, 52] on div "Transaction Communication Administrator Notes Approved +2 Tags Modify Tags" at bounding box center [452, 36] width 153 height 35
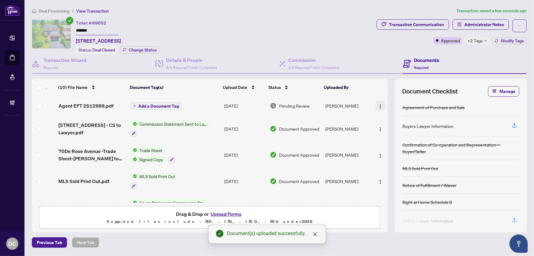
click at [379, 105] on img "button" at bounding box center [380, 106] width 5 height 5
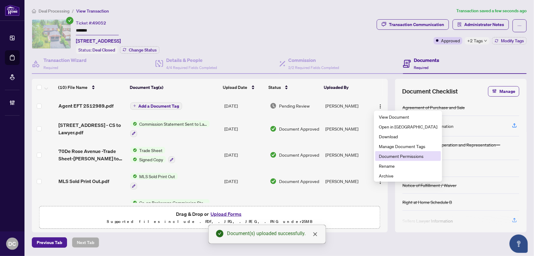
click at [397, 157] on span "Document Permissions" at bounding box center [408, 156] width 58 height 7
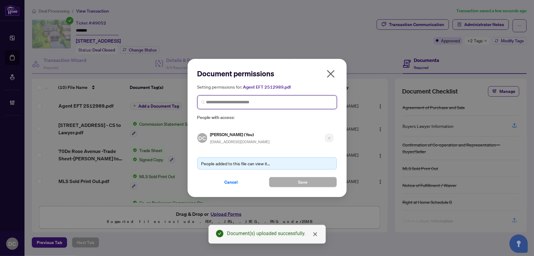
click at [303, 100] on input "search" at bounding box center [269, 102] width 127 height 6
type input "**********"
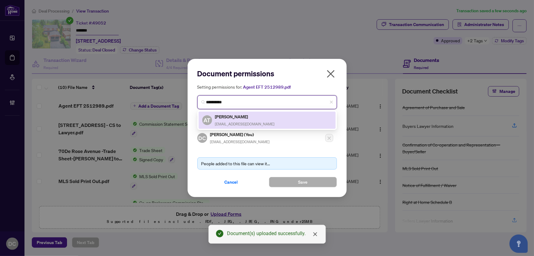
click at [290, 118] on div "AT Alvin Tung dralvintung@gmail.com" at bounding box center [267, 120] width 130 height 14
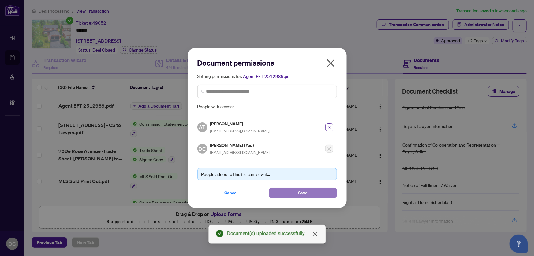
click at [299, 194] on span "Save" at bounding box center [302, 193] width 9 height 10
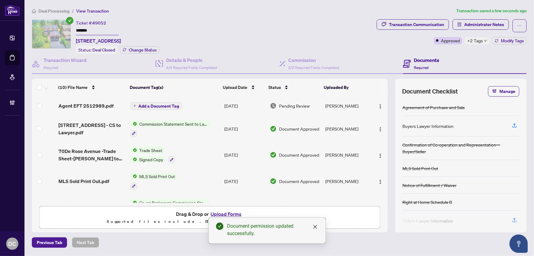
click at [172, 104] on span "Add a Document Tag" at bounding box center [159, 106] width 41 height 4
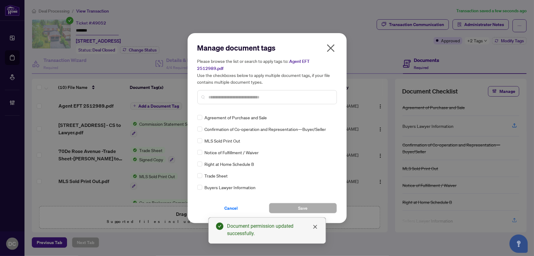
click at [253, 107] on div "Manage document tags Please browse the list or search to apply tags to: Agent E…" at bounding box center [268, 128] width 140 height 170
click at [262, 95] on input "text" at bounding box center [270, 97] width 123 height 7
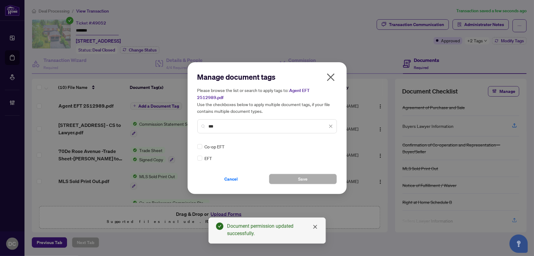
type input "***"
click at [326, 143] on img at bounding box center [325, 146] width 6 height 6
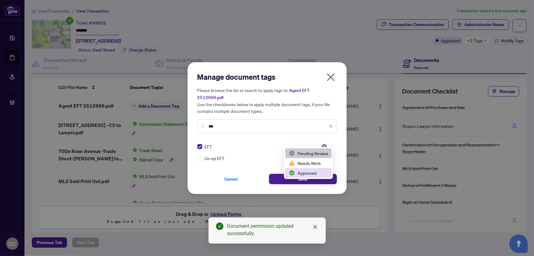
click at [309, 172] on div "Approved" at bounding box center [308, 172] width 39 height 7
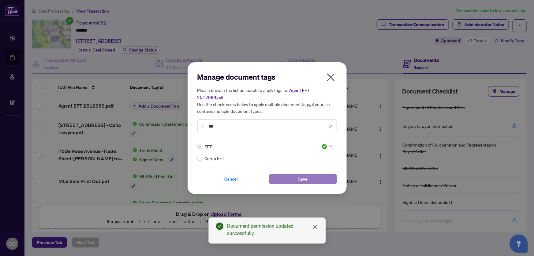
click at [309, 174] on button "Save" at bounding box center [303, 179] width 68 height 10
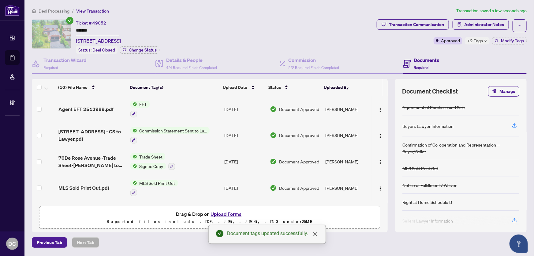
click at [484, 40] on icon "down" at bounding box center [485, 40] width 3 height 3
click at [445, 50] on div "Transaction Communication Administrator Notes Approved +2 Tags Modify Tags" at bounding box center [452, 36] width 153 height 35
click at [469, 28] on span "Administrator Notes" at bounding box center [485, 25] width 40 height 10
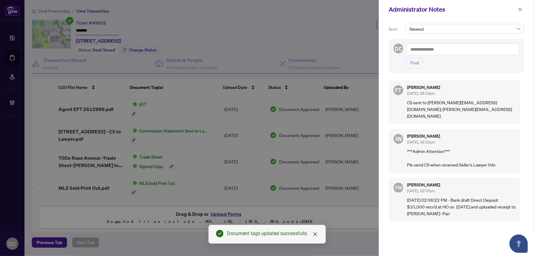
drag, startPoint x: 481, startPoint y: 51, endPoint x: 475, endPoint y: 52, distance: 5.7
click at [481, 51] on textarea at bounding box center [463, 49] width 113 height 12
paste textarea "**********"
type textarea "**********"
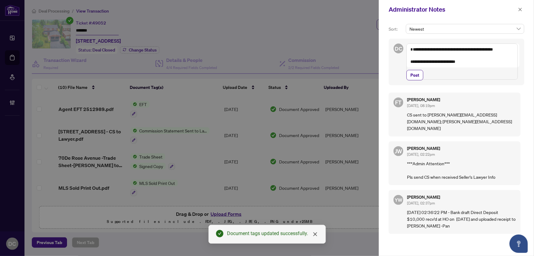
drag, startPoint x: 413, startPoint y: 87, endPoint x: 399, endPoint y: 79, distance: 16.0
click at [413, 80] on span "Post" at bounding box center [415, 75] width 9 height 10
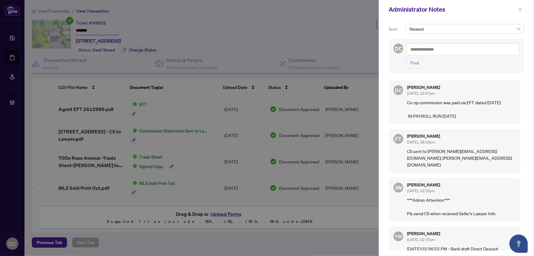
click at [518, 9] on button "button" at bounding box center [521, 9] width 8 height 7
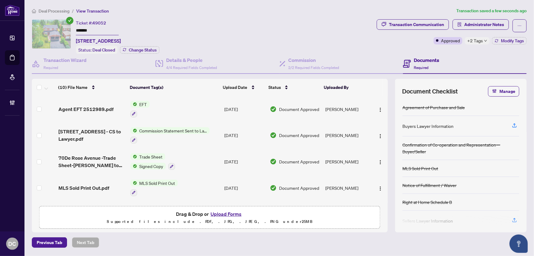
click at [59, 12] on span "Deal Processing" at bounding box center [54, 11] width 31 height 6
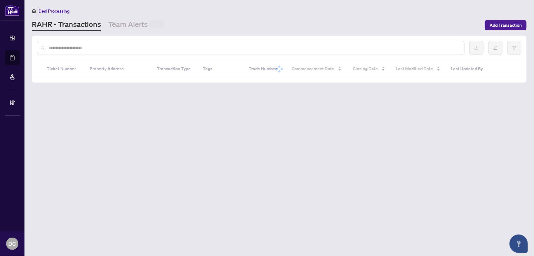
click at [109, 48] on input "text" at bounding box center [253, 47] width 411 height 7
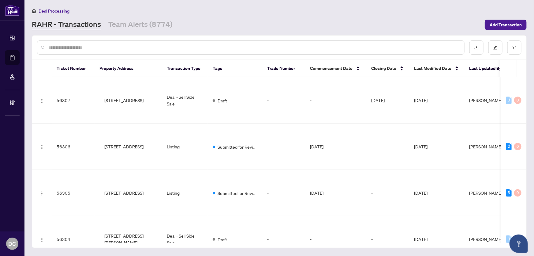
paste input "*******"
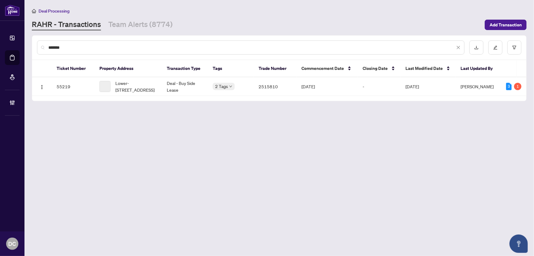
type input "*******"
click at [156, 85] on span "Lower-16 White Cres, Barrie, Ontario L4N 5Z9, Canada" at bounding box center [136, 86] width 42 height 13
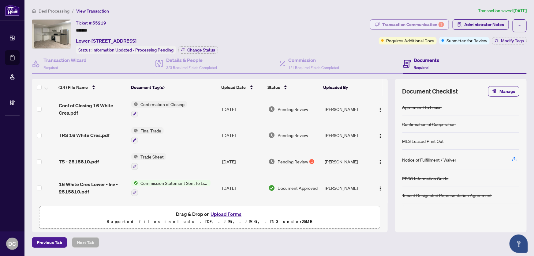
click at [393, 26] on div "Transaction Communication 1" at bounding box center [414, 25] width 62 height 10
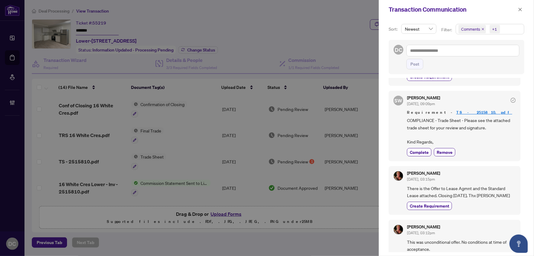
scroll to position [111, 0]
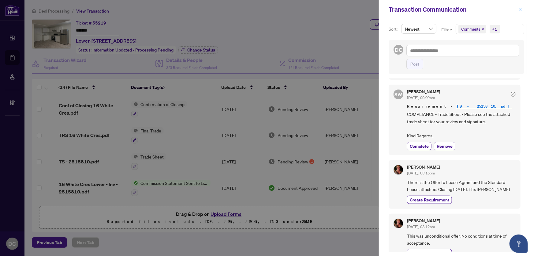
click at [517, 7] on button "button" at bounding box center [521, 9] width 8 height 7
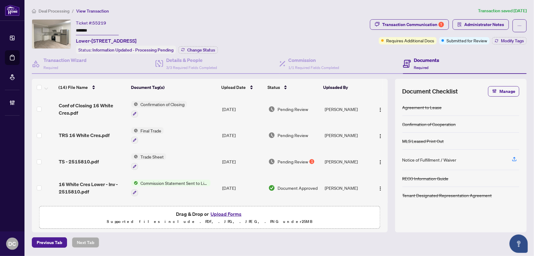
click at [176, 131] on td "Final Trade" at bounding box center [174, 135] width 91 height 26
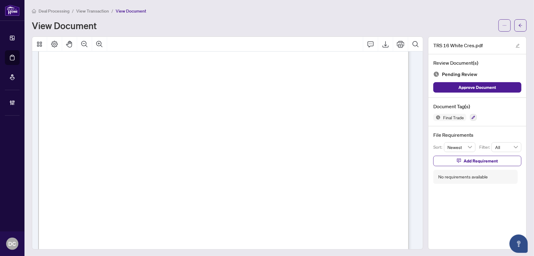
scroll to position [139, 0]
click at [520, 29] on button "button" at bounding box center [521, 25] width 12 height 12
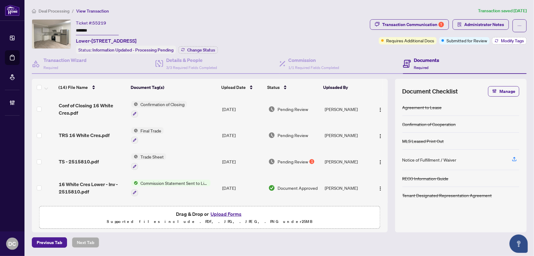
click at [504, 43] on span "Modify Tags" at bounding box center [512, 41] width 23 height 4
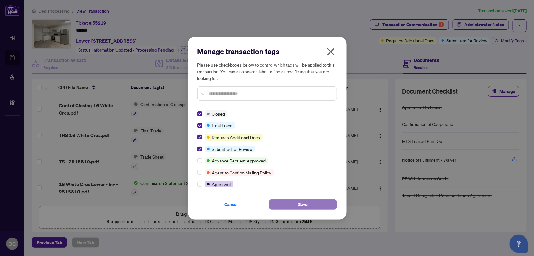
click at [299, 203] on span "Save" at bounding box center [302, 204] width 9 height 10
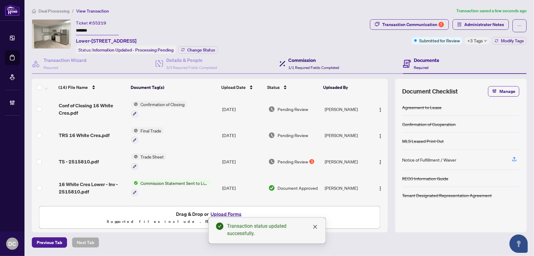
click at [296, 62] on h4 "Commission" at bounding box center [314, 59] width 51 height 7
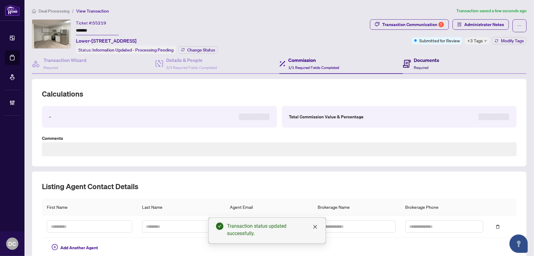
type textarea "**********"
click at [410, 64] on div "Documents Required" at bounding box center [421, 63] width 36 height 14
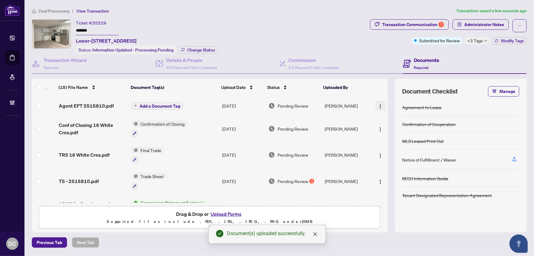
click at [378, 104] on img "button" at bounding box center [380, 106] width 5 height 5
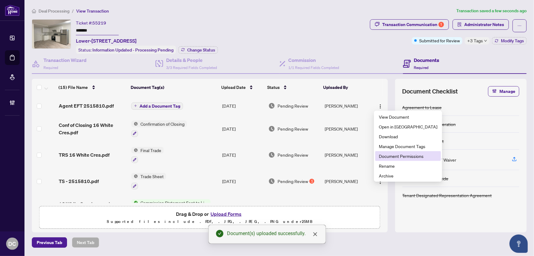
click at [390, 157] on span "Document Permissions" at bounding box center [408, 156] width 58 height 7
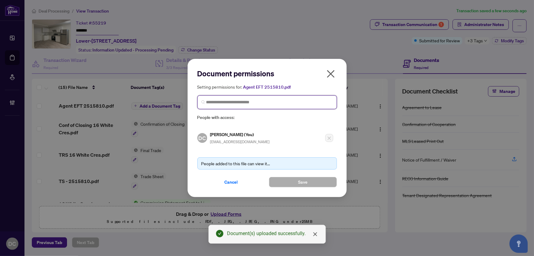
click at [299, 104] on input "search" at bounding box center [269, 102] width 127 height 6
type input "**********"
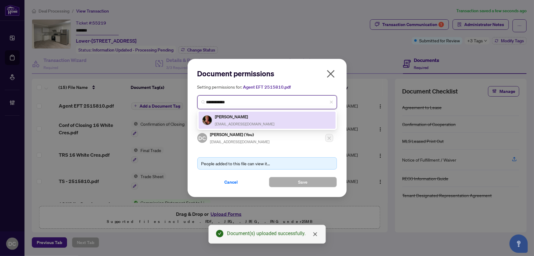
drag, startPoint x: 283, startPoint y: 114, endPoint x: 284, endPoint y: 119, distance: 4.8
click at [283, 115] on div "Melanie Martyn homes@melaniemartyn.com" at bounding box center [267, 120] width 130 height 14
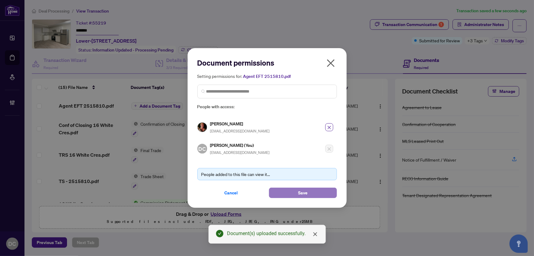
click at [299, 190] on span "Save" at bounding box center [302, 193] width 9 height 10
click at [473, 23] on div "Document permissions Setting permissions for: Agent EFT 2515810.pdf 1759 Melani…" at bounding box center [267, 128] width 534 height 256
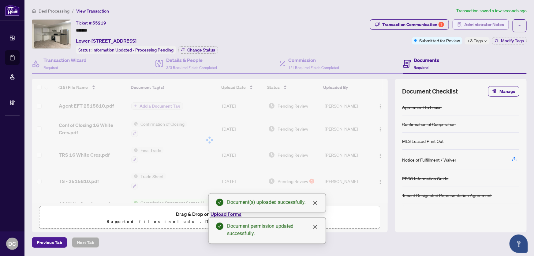
click at [485, 26] on span "Administrator Notes" at bounding box center [485, 25] width 40 height 10
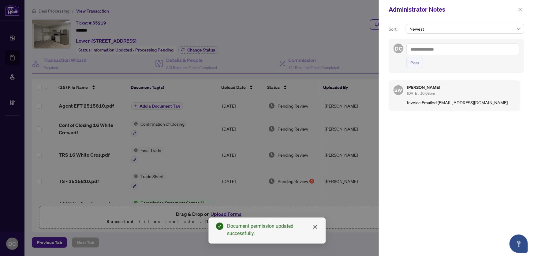
click at [424, 51] on textarea at bounding box center [463, 49] width 113 height 12
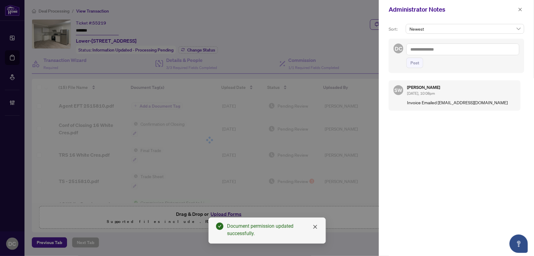
paste textarea "**********"
type textarea "**********"
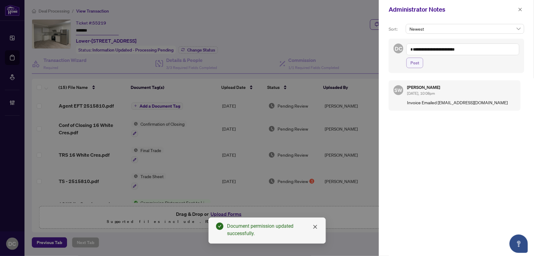
click at [413, 61] on span "Post" at bounding box center [415, 63] width 9 height 10
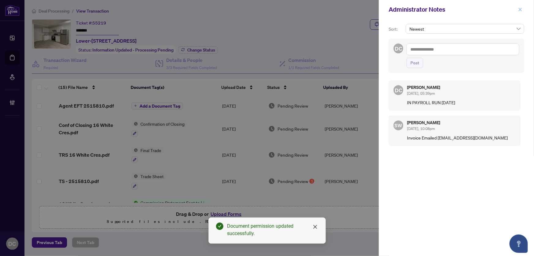
click at [522, 13] on span "button" at bounding box center [520, 10] width 4 height 10
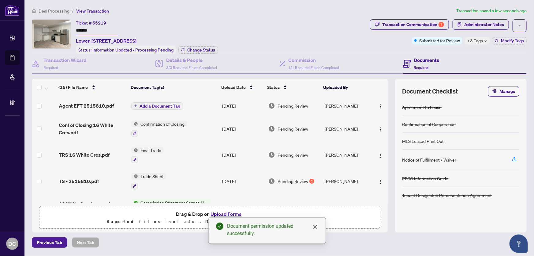
click at [136, 104] on icon "plus" at bounding box center [135, 105] width 3 height 3
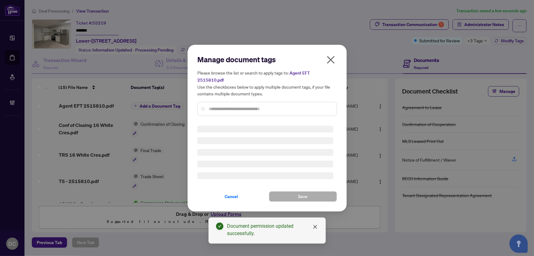
click at [255, 103] on div "Manage document tags Please browse the list or search to apply tags to: Agent E…" at bounding box center [268, 88] width 140 height 66
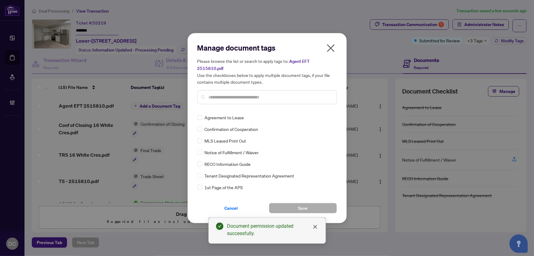
click at [274, 95] on input "text" at bounding box center [270, 97] width 123 height 7
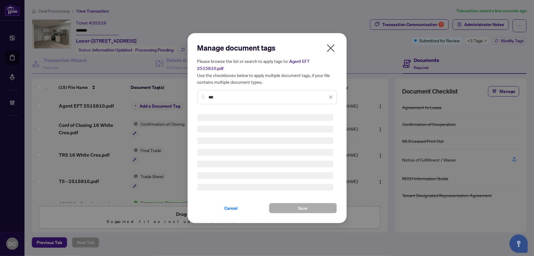
type input "***"
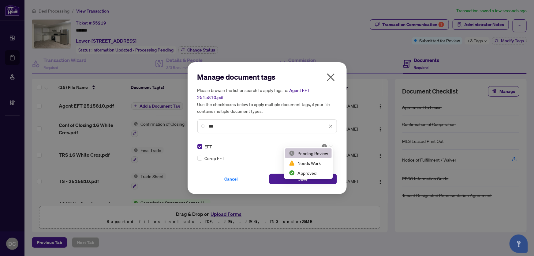
click at [331, 145] on icon at bounding box center [332, 146] width 4 height 2
click at [317, 173] on div "Approved" at bounding box center [308, 172] width 39 height 7
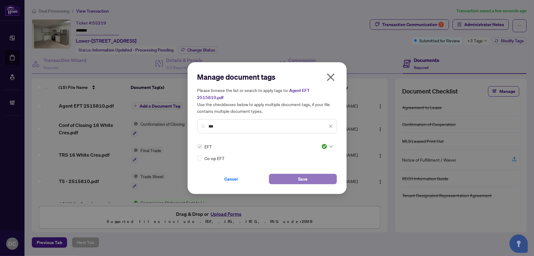
click at [306, 177] on span "Save" at bounding box center [302, 179] width 9 height 10
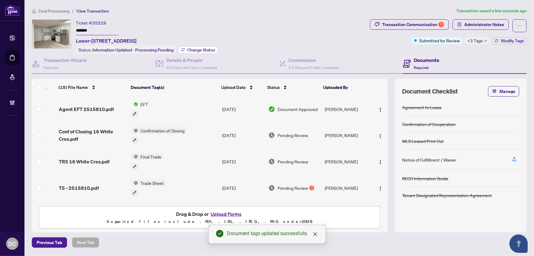
click at [199, 49] on span "Change Status" at bounding box center [201, 50] width 28 height 4
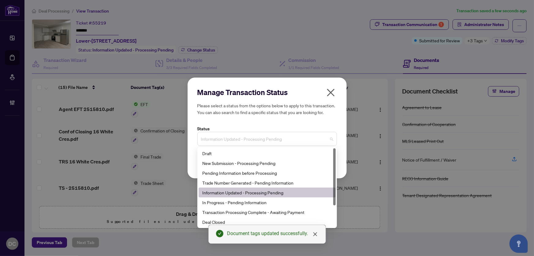
click at [273, 139] on span "Information Updated - Processing Pending" at bounding box center [267, 139] width 132 height 12
click at [224, 221] on div "Deal Closed" at bounding box center [267, 221] width 130 height 7
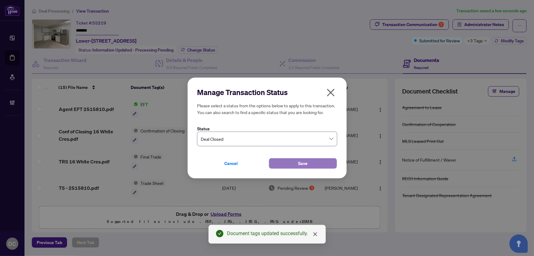
click at [314, 163] on button "Save" at bounding box center [303, 163] width 68 height 10
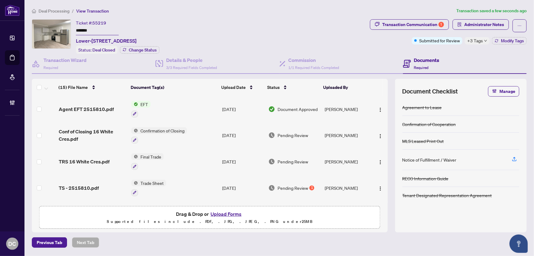
click at [55, 10] on span "Deal Processing" at bounding box center [54, 11] width 31 height 6
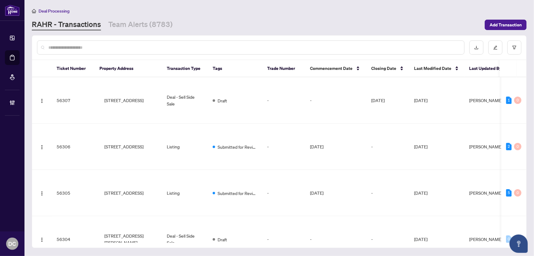
click at [116, 51] on div at bounding box center [251, 47] width 428 height 14
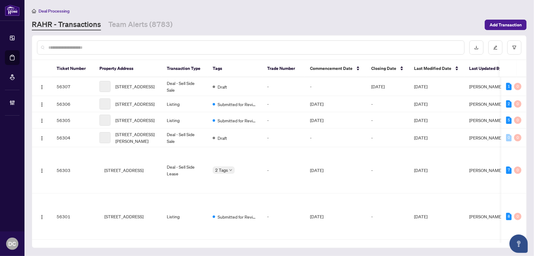
paste input "*******"
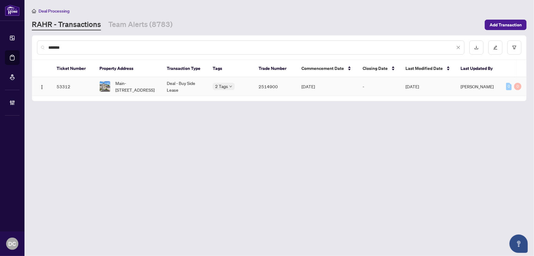
type input "*******"
click at [146, 86] on span "Main-87 Simcoe Rd, Bradford West Gwillimbury, Ontario L3Z 2A7, Canada" at bounding box center [136, 86] width 42 height 13
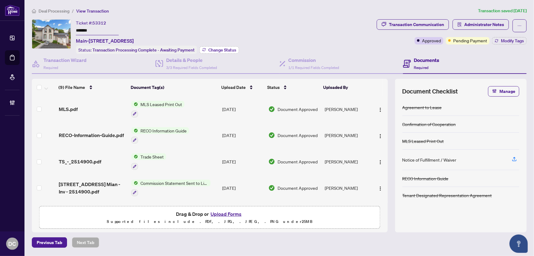
click at [234, 48] on span "Change Status" at bounding box center [223, 50] width 28 height 4
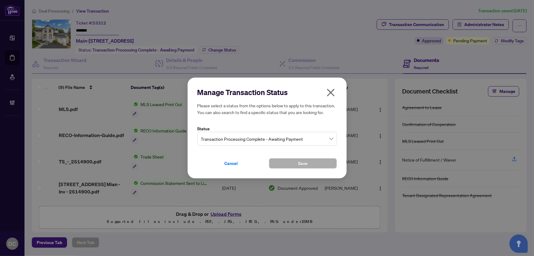
click at [310, 141] on span "Transaction Processing Complete - Awaiting Payment" at bounding box center [267, 139] width 132 height 12
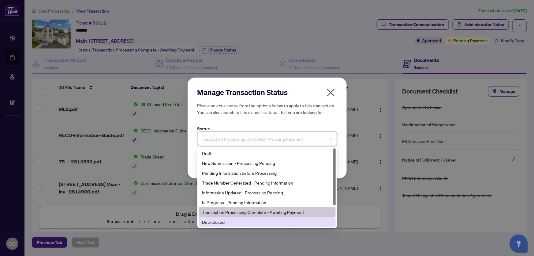
click at [238, 221] on div "Deal Closed" at bounding box center [267, 221] width 130 height 7
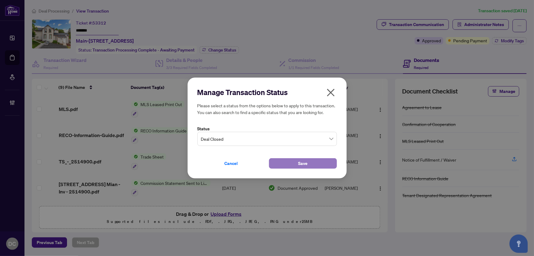
click at [286, 163] on button "Save" at bounding box center [303, 163] width 68 height 10
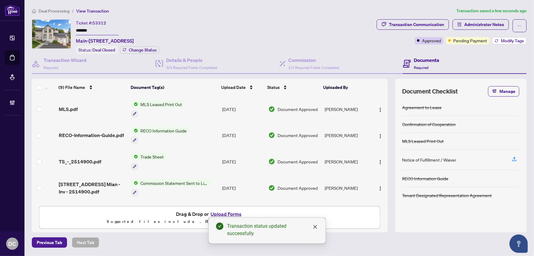
click at [517, 43] on button "Modify Tags" at bounding box center [509, 40] width 35 height 7
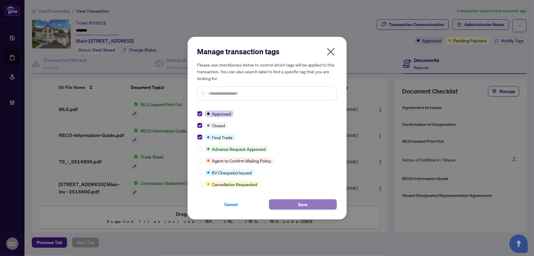
click at [291, 201] on button "Save" at bounding box center [303, 204] width 68 height 10
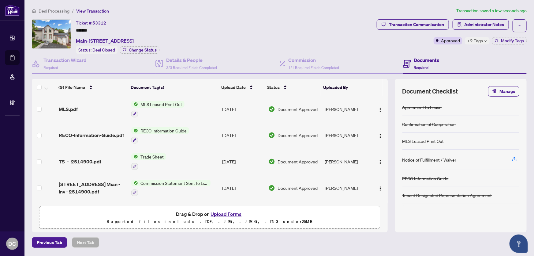
click at [484, 41] on icon "down" at bounding box center [485, 40] width 3 height 3
click at [451, 52] on div "Transaction Communication Administrator Notes Approved +2 Tags Modify Tags" at bounding box center [452, 36] width 153 height 35
click at [477, 25] on span "Administrator Notes" at bounding box center [485, 25] width 40 height 10
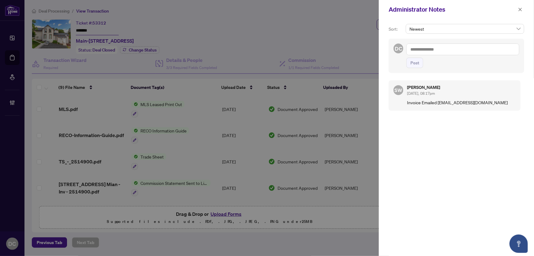
click at [434, 48] on textarea at bounding box center [463, 49] width 113 height 12
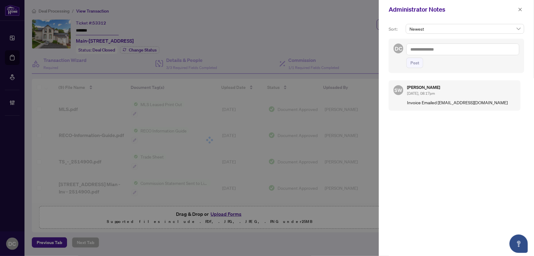
paste textarea "**********"
type textarea "**********"
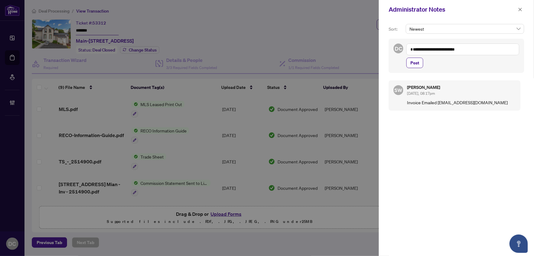
drag, startPoint x: 420, startPoint y: 61, endPoint x: 433, endPoint y: 60, distance: 13.9
click at [420, 61] on button "Post" at bounding box center [415, 63] width 17 height 10
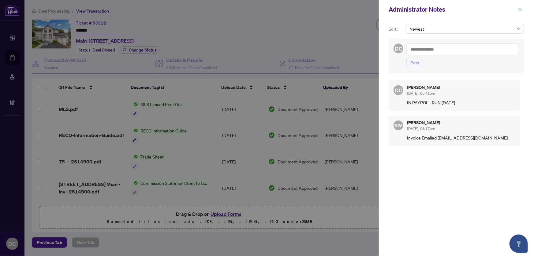
click at [522, 13] on span "button" at bounding box center [520, 10] width 4 height 10
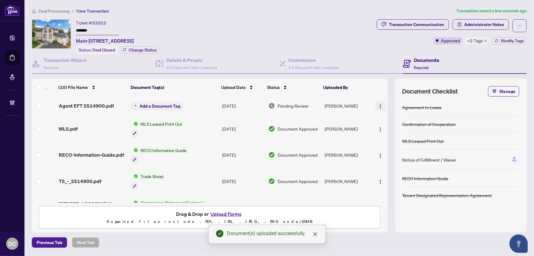
click at [380, 104] on img "button" at bounding box center [380, 106] width 5 height 5
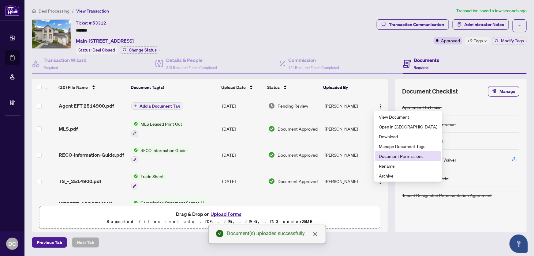
click at [398, 153] on span "Document Permissions" at bounding box center [408, 156] width 58 height 7
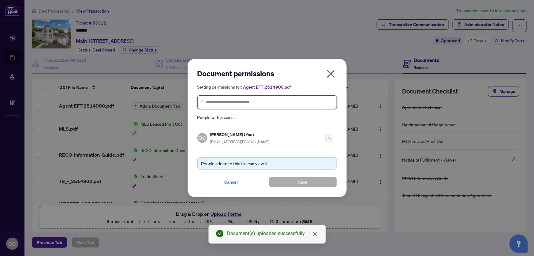
click at [261, 103] on input "search" at bounding box center [269, 102] width 127 height 6
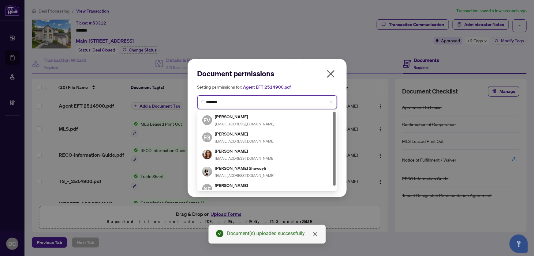
type input "********"
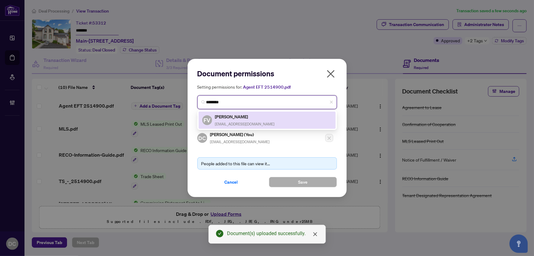
click at [250, 120] on div "Fateh Vaziri fatehvaziri@gmail.com" at bounding box center [245, 120] width 60 height 14
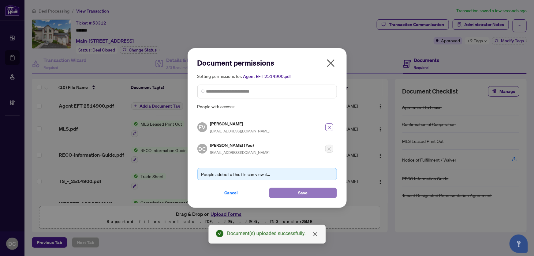
click at [300, 193] on span "Save" at bounding box center [302, 193] width 9 height 10
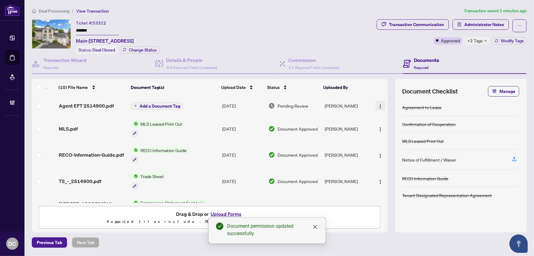
click at [379, 103] on div "(10) File Name Document Tag(s) Upload Date Status Uploaded By (10) File Name Do…" at bounding box center [210, 141] width 356 height 124
click at [380, 106] on img "button" at bounding box center [380, 106] width 5 height 5
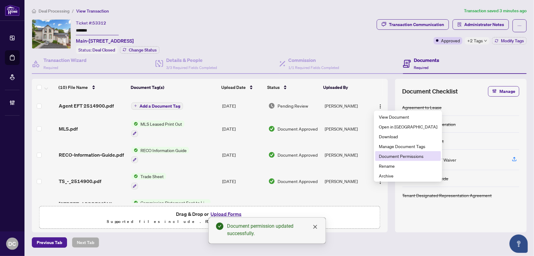
click at [385, 156] on span "Document Permissions" at bounding box center [408, 156] width 58 height 7
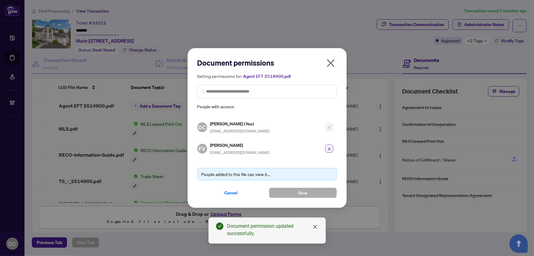
click at [331, 63] on icon "close" at bounding box center [331, 63] width 8 height 8
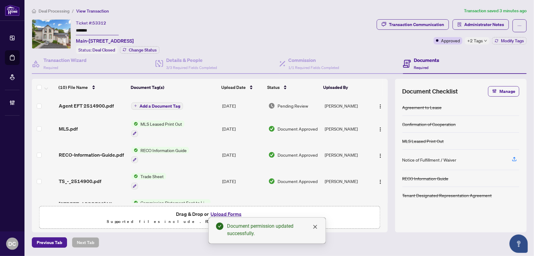
drag, startPoint x: 482, startPoint y: 40, endPoint x: 473, endPoint y: 41, distance: 8.7
click at [482, 40] on span "+2 Tags" at bounding box center [476, 40] width 16 height 7
click at [452, 52] on div "Transaction Communication Administrator Notes Approved +2 Tags Modify Tags" at bounding box center [452, 36] width 153 height 35
click at [475, 27] on span "Administrator Notes" at bounding box center [485, 25] width 40 height 10
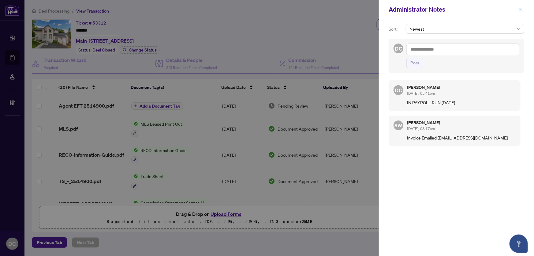
drag, startPoint x: 524, startPoint y: 11, endPoint x: 513, endPoint y: 12, distance: 11.1
click at [524, 11] on button "button" at bounding box center [521, 9] width 8 height 7
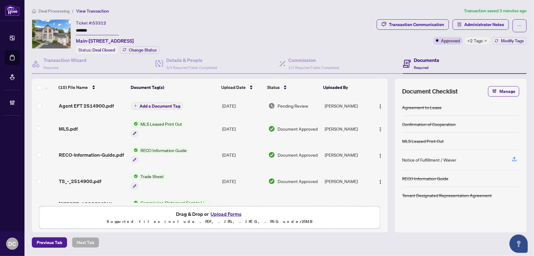
click at [43, 8] on span "Deal Processing" at bounding box center [54, 11] width 31 height 6
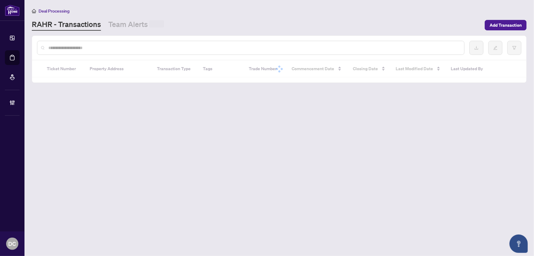
click at [95, 48] on input "text" at bounding box center [253, 47] width 411 height 7
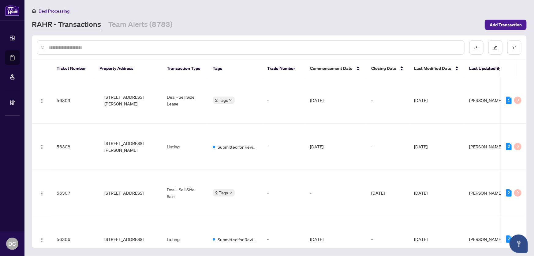
paste input "**********"
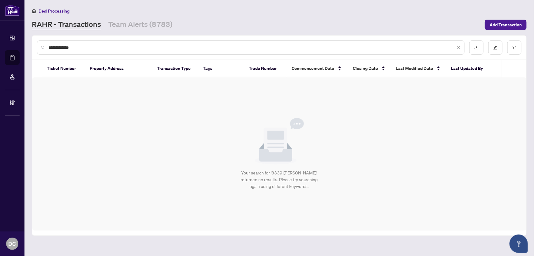
drag, startPoint x: 86, startPoint y: 45, endPoint x: 59, endPoint y: 47, distance: 27.3
click at [59, 47] on input "**********" at bounding box center [251, 47] width 407 height 7
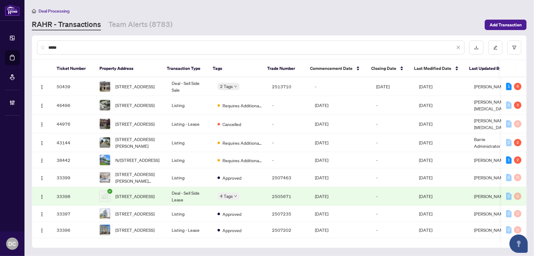
type input "****"
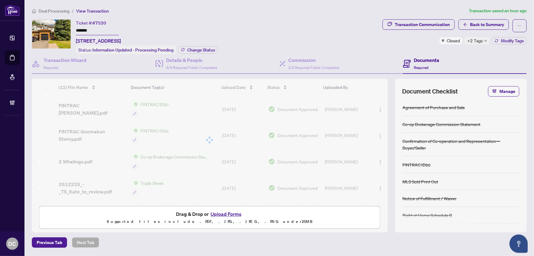
drag, startPoint x: 97, startPoint y: 30, endPoint x: 41, endPoint y: 31, distance: 55.7
click at [41, 31] on div "Ticket #: 47520 ******* [STREET_ADDRESS] Status: Information Updated - Processi…" at bounding box center [206, 36] width 349 height 35
drag, startPoint x: 487, startPoint y: 22, endPoint x: 499, endPoint y: 104, distance: 82.7
click at [499, 104] on div "Ticket #: 47520 ******* [STREET_ADDRESS] Status: Information Updated - Processi…" at bounding box center [279, 125] width 500 height 213
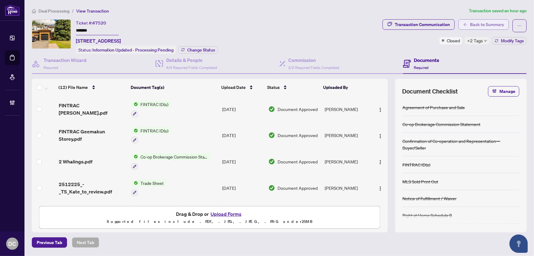
click at [475, 22] on span "Back to Summary" at bounding box center [487, 25] width 34 height 10
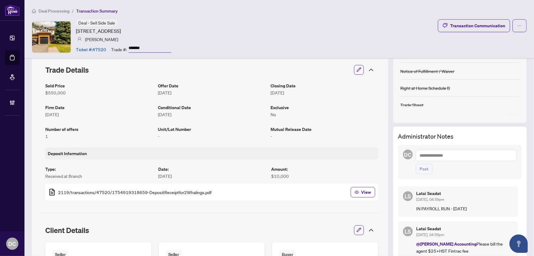
scroll to position [111, 0]
click at [482, 156] on textarea at bounding box center [466, 156] width 101 height 12
drag, startPoint x: 435, startPoint y: 154, endPoint x: 411, endPoint y: 154, distance: 24.5
click at [411, 154] on div "**********" at bounding box center [460, 162] width 124 height 34
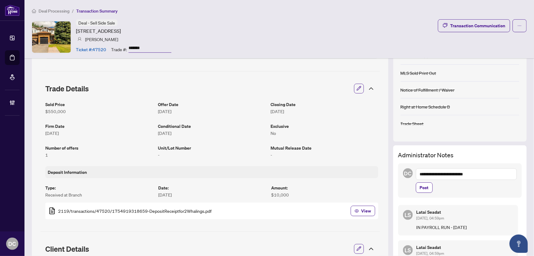
scroll to position [83, 0]
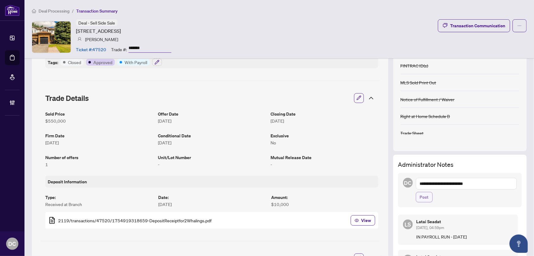
type textarea "**********"
click at [426, 199] on button "Post" at bounding box center [424, 197] width 17 height 10
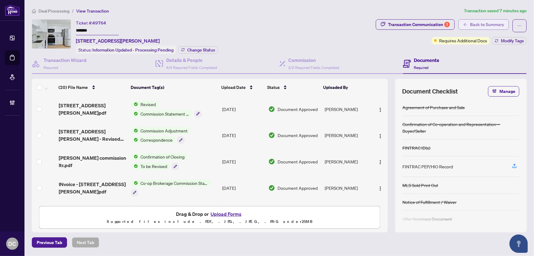
click at [487, 22] on span "Back to Summary" at bounding box center [487, 25] width 34 height 10
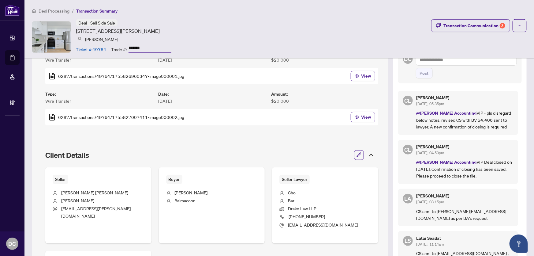
scroll to position [223, 0]
